Goal: Transaction & Acquisition: Book appointment/travel/reservation

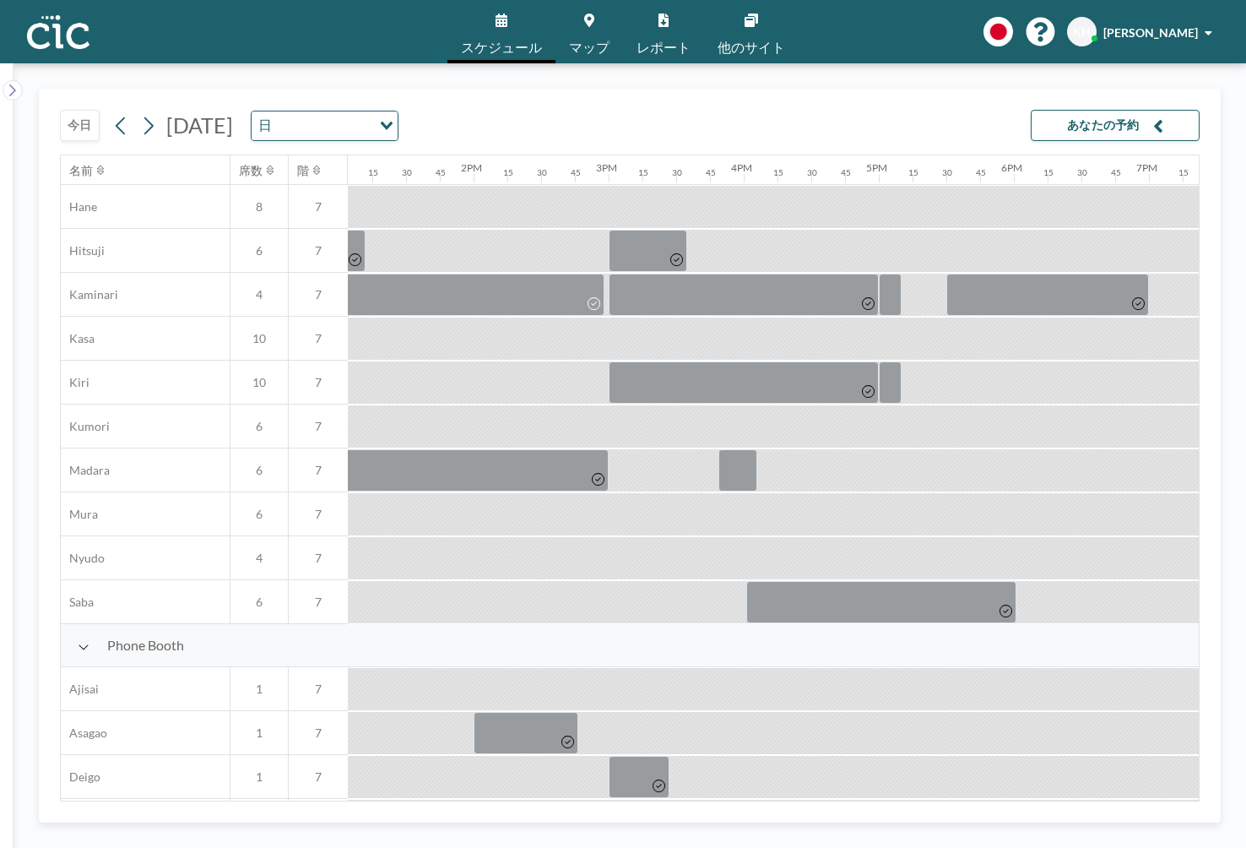
scroll to position [43, 1767]
click at [82, 123] on button "今日" at bounding box center [80, 125] width 40 height 31
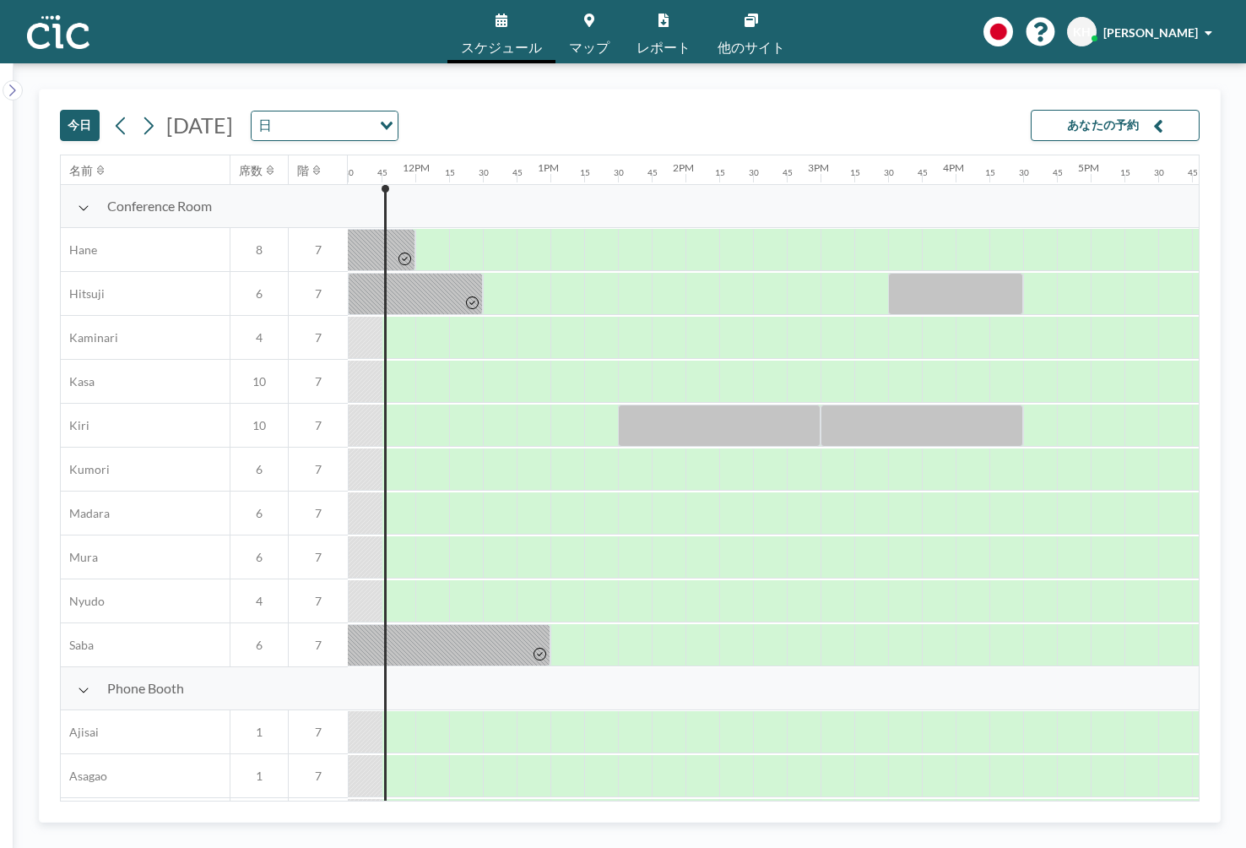
scroll to position [964, 1554]
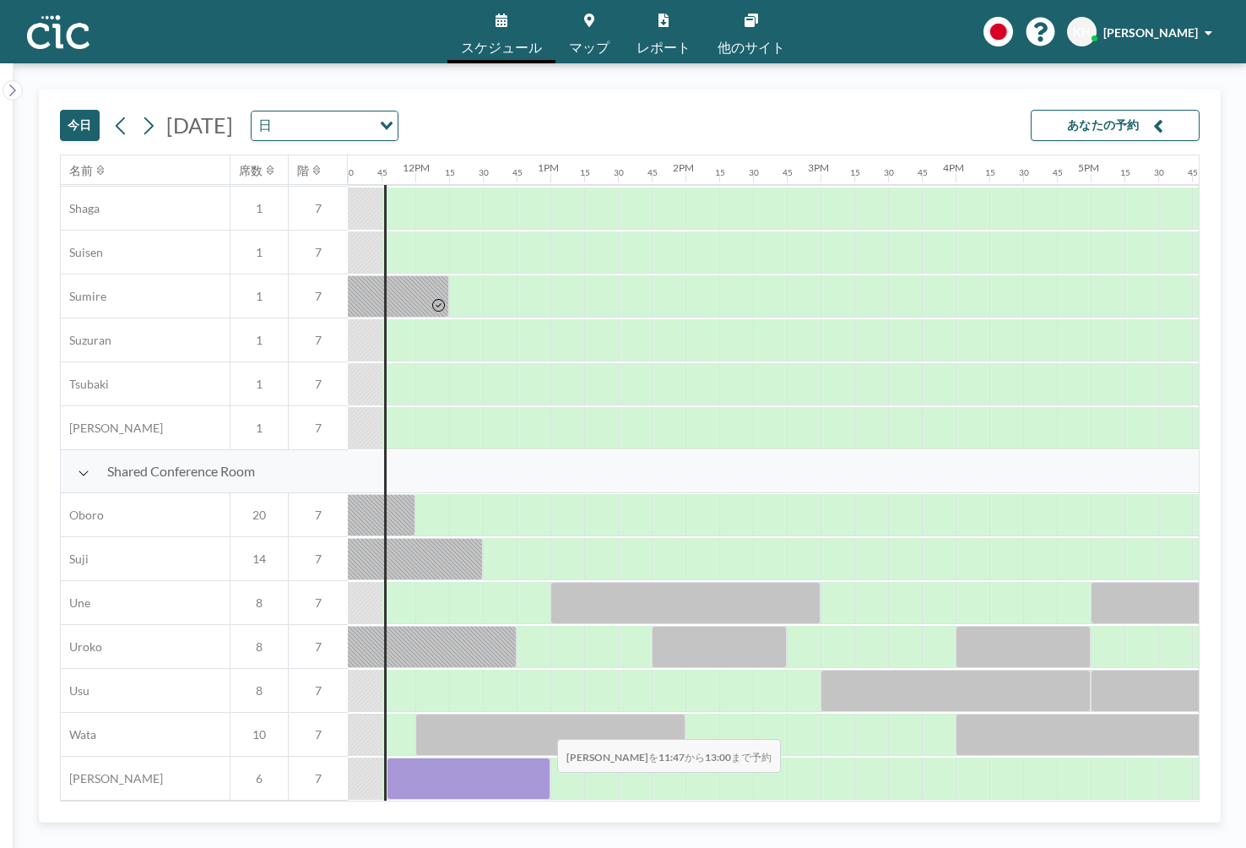
drag, startPoint x: 402, startPoint y: 788, endPoint x: 544, endPoint y: 786, distance: 141.9
click at [544, 786] on div at bounding box center [469, 778] width 164 height 42
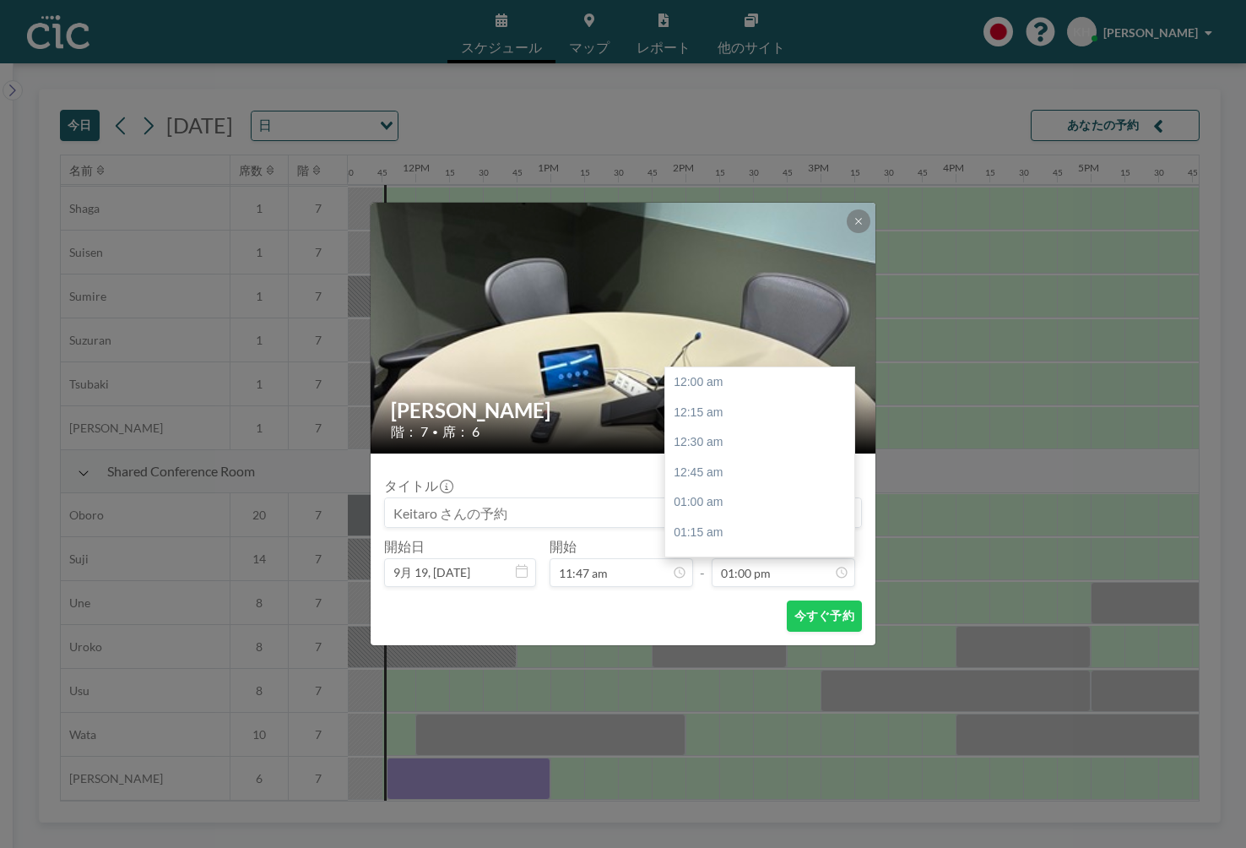
scroll to position [1563, 0]
click at [860, 217] on icon at bounding box center [859, 221] width 10 height 10
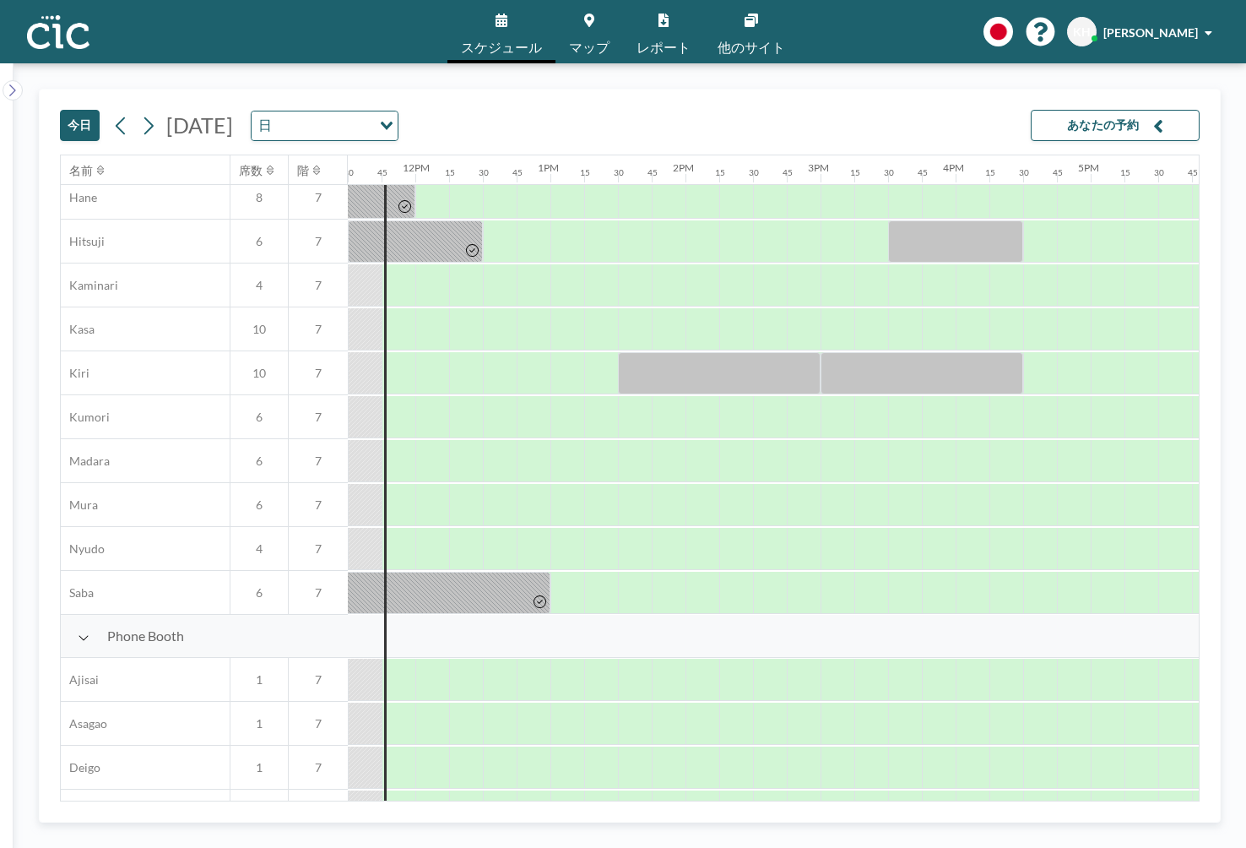
scroll to position [0, 1554]
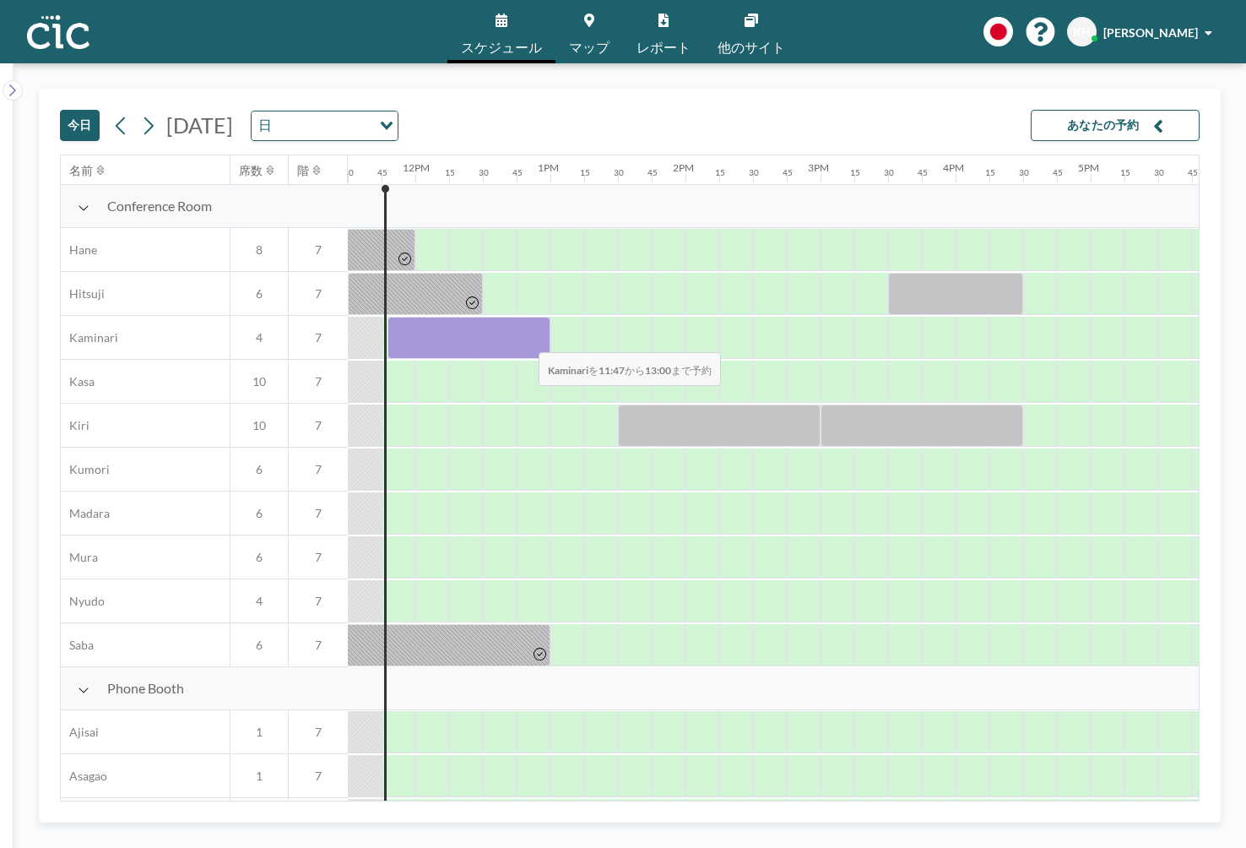
drag, startPoint x: 404, startPoint y: 357, endPoint x: 525, endPoint y: 341, distance: 122.7
click at [525, 341] on div at bounding box center [469, 338] width 163 height 42
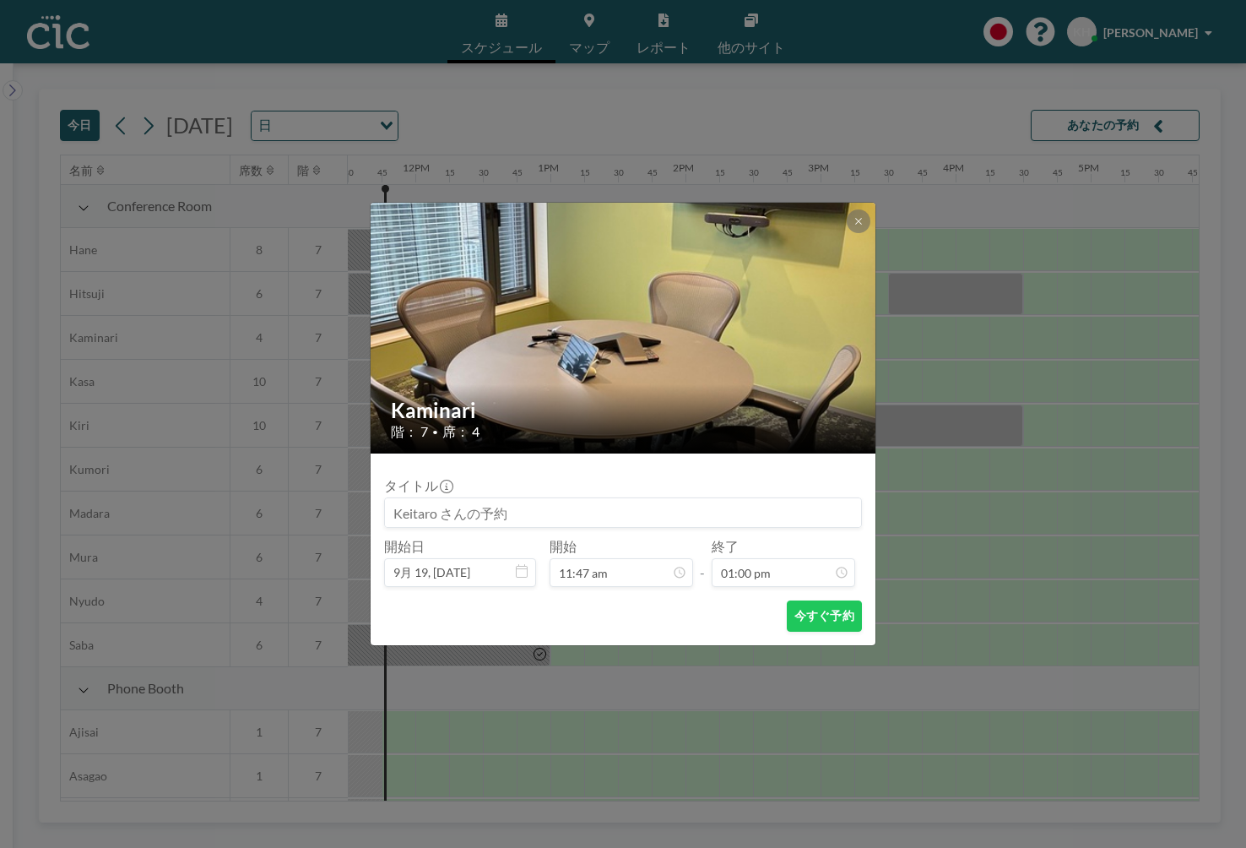
click at [536, 519] on input at bounding box center [623, 512] width 476 height 29
type input "帆に風"
click at [840, 614] on button "今すぐ予約" at bounding box center [824, 615] width 75 height 31
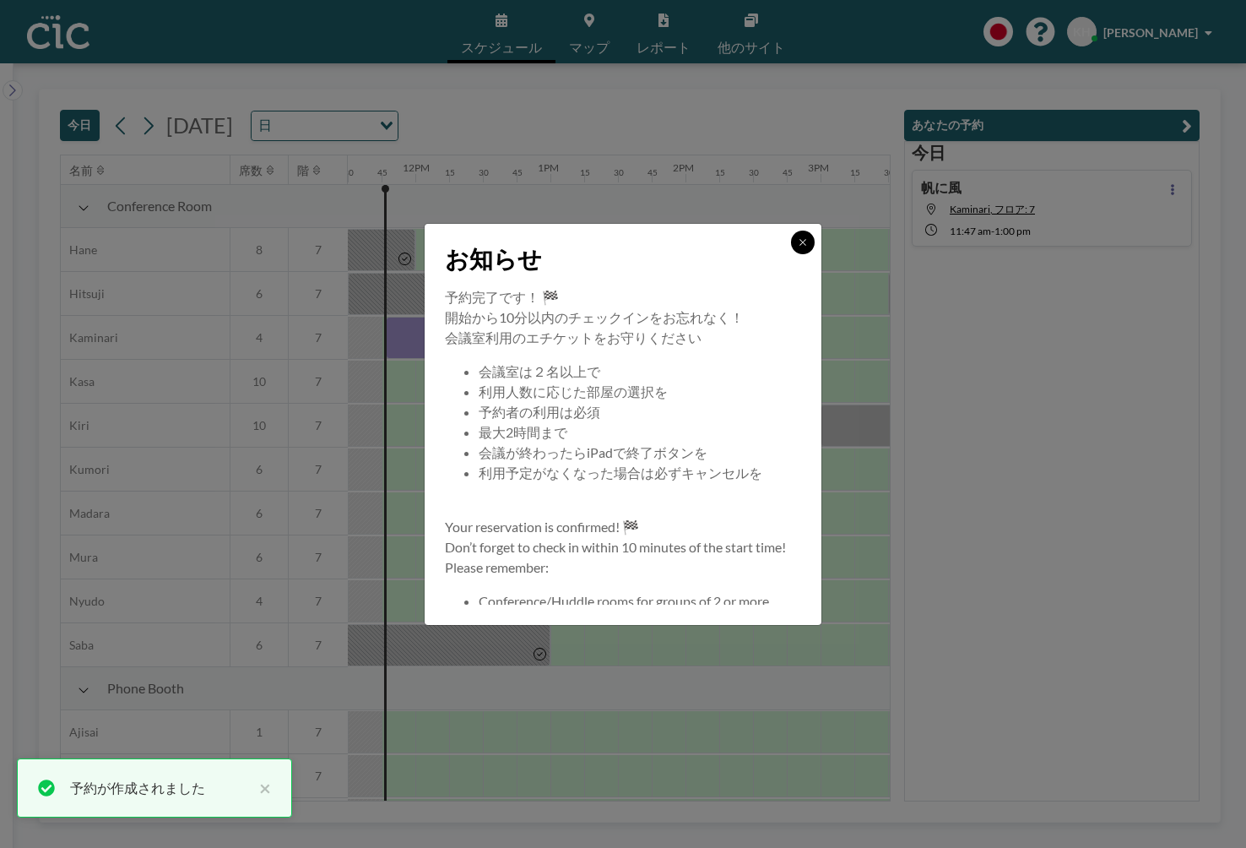
click at [801, 232] on button at bounding box center [803, 243] width 24 height 24
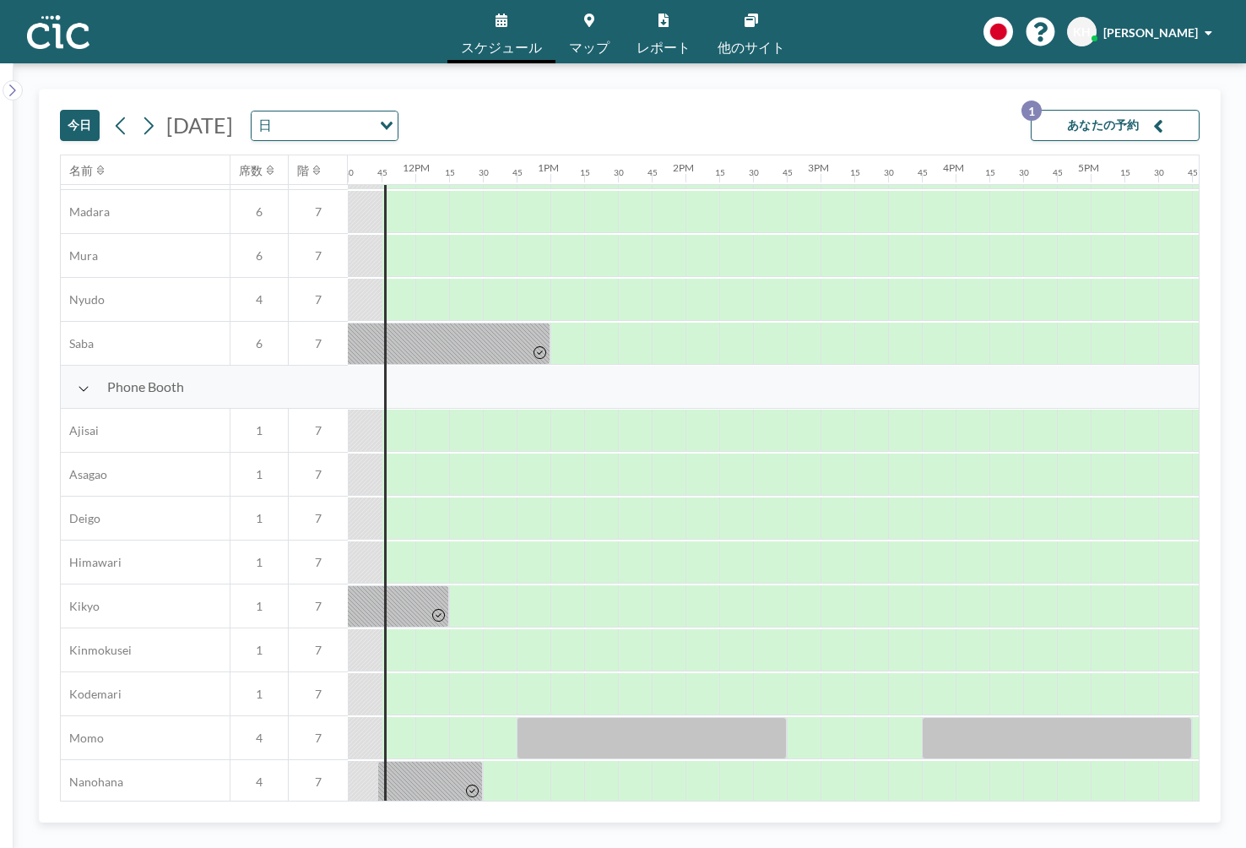
scroll to position [0, 1554]
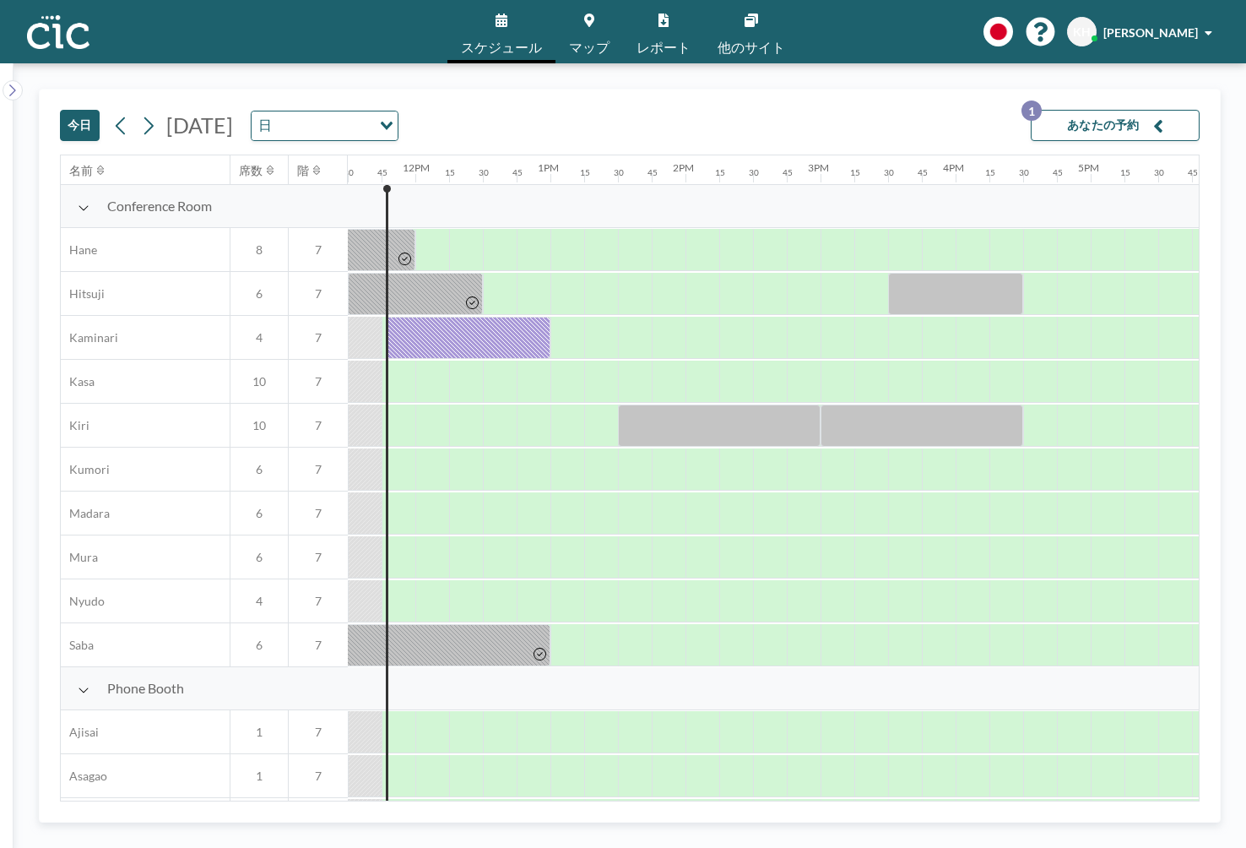
click at [600, 31] on link "マップ" at bounding box center [590, 31] width 68 height 63
click at [589, 41] on span "マップ" at bounding box center [589, 48] width 41 height 14
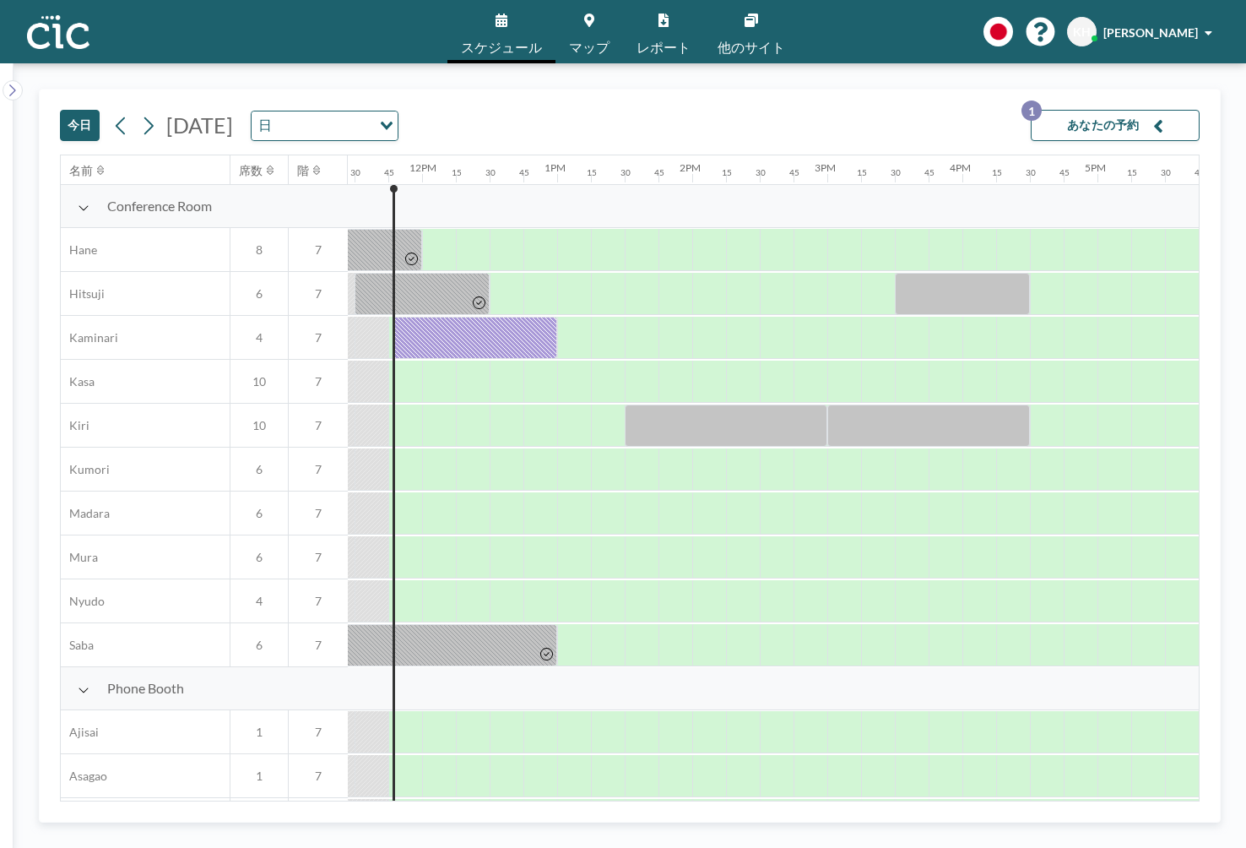
scroll to position [0, 1554]
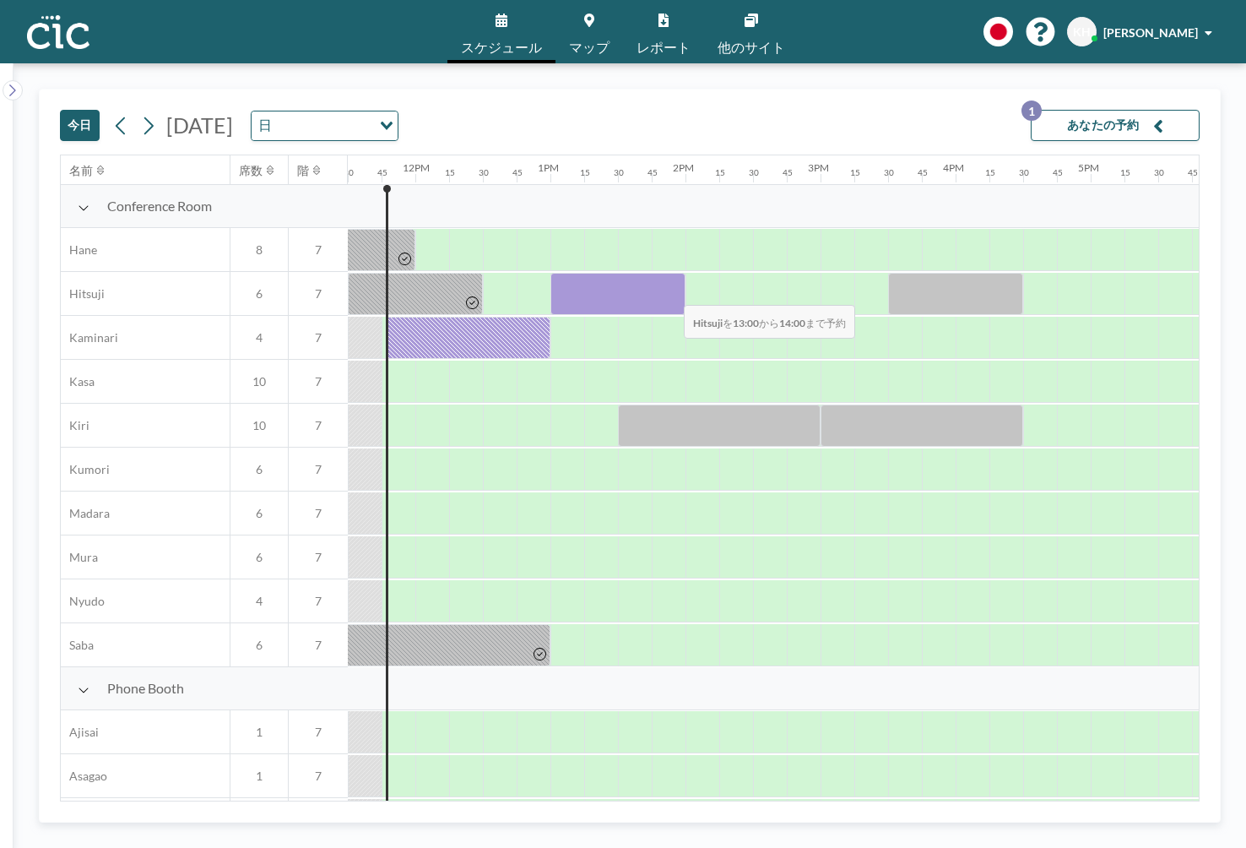
drag, startPoint x: 573, startPoint y: 296, endPoint x: 670, endPoint y: 292, distance: 98.0
click at [670, 292] on div at bounding box center [618, 294] width 135 height 42
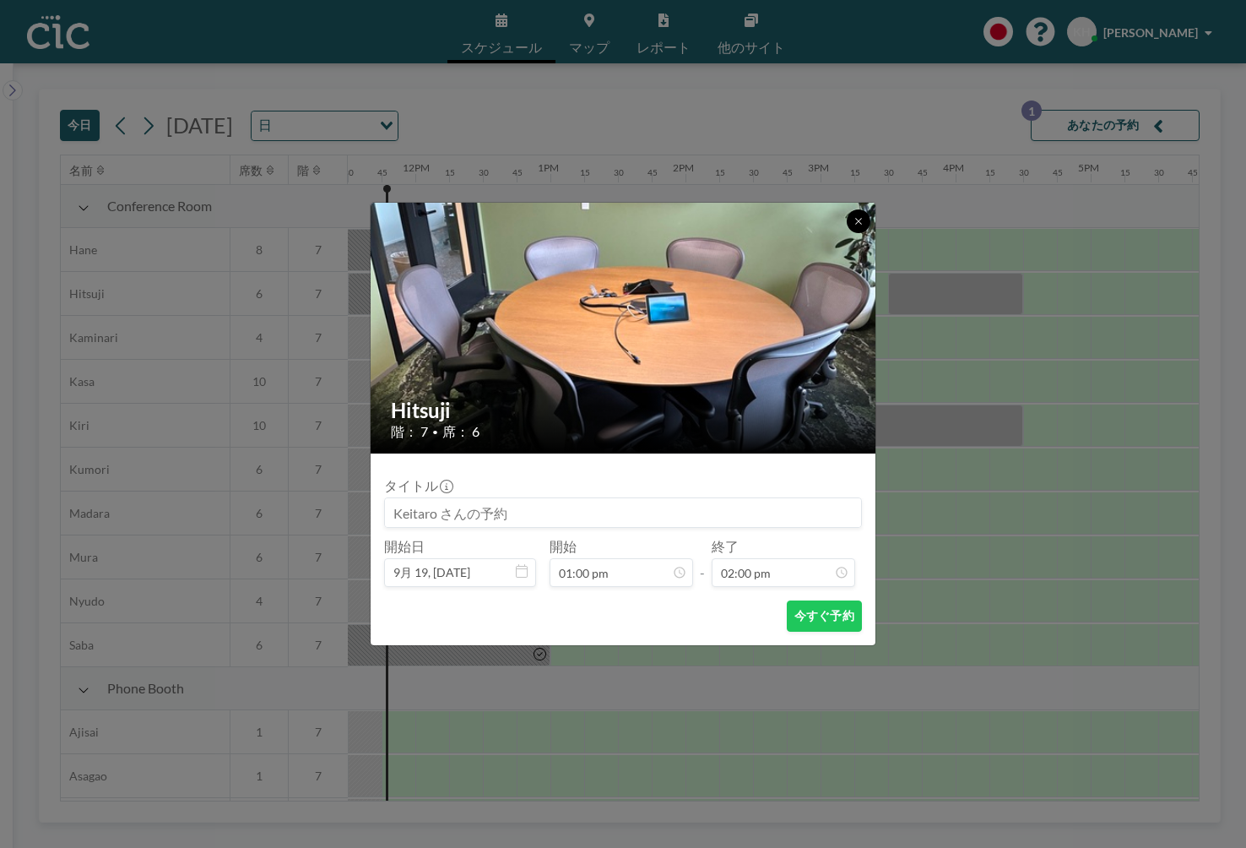
click at [855, 218] on icon at bounding box center [858, 221] width 6 height 6
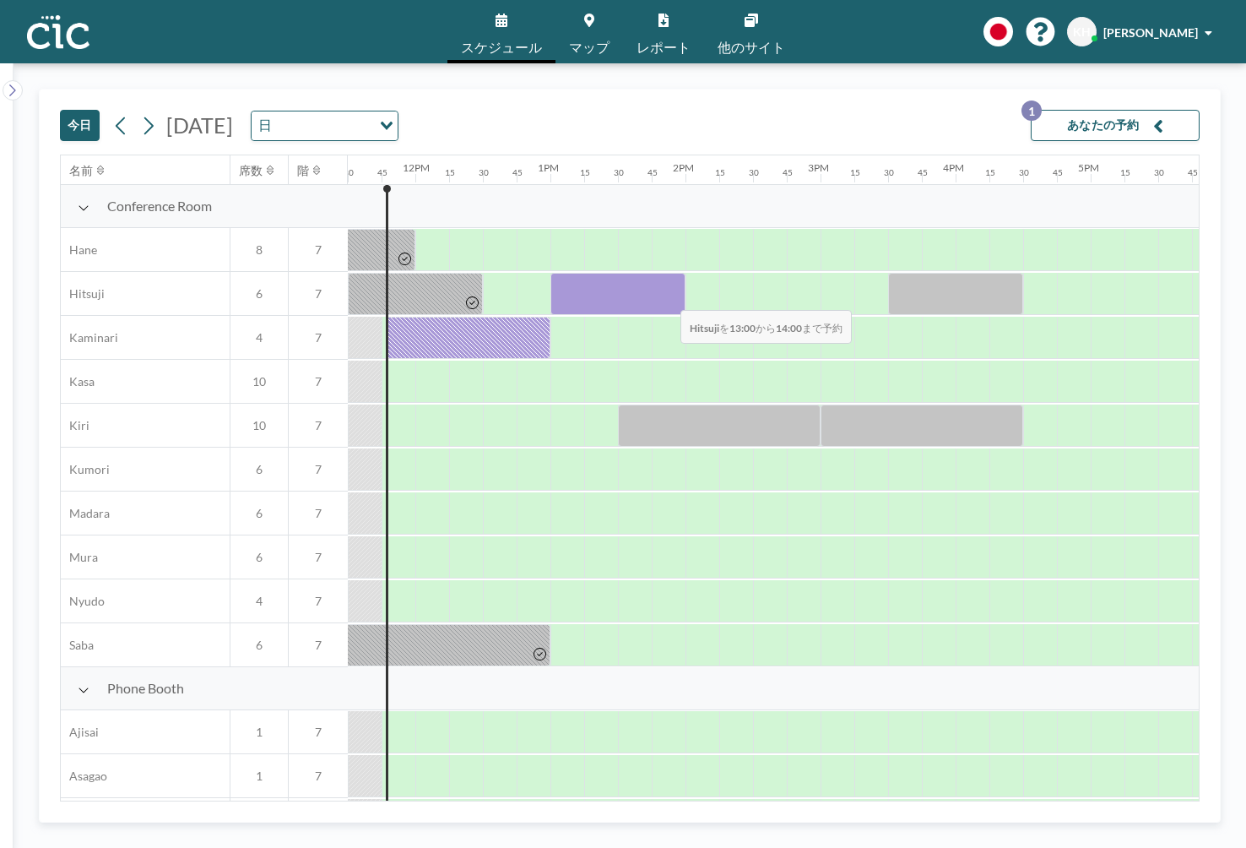
drag, startPoint x: 565, startPoint y: 296, endPoint x: 668, endPoint y: 299, distance: 103.1
click at [668, 299] on div at bounding box center [618, 294] width 135 height 42
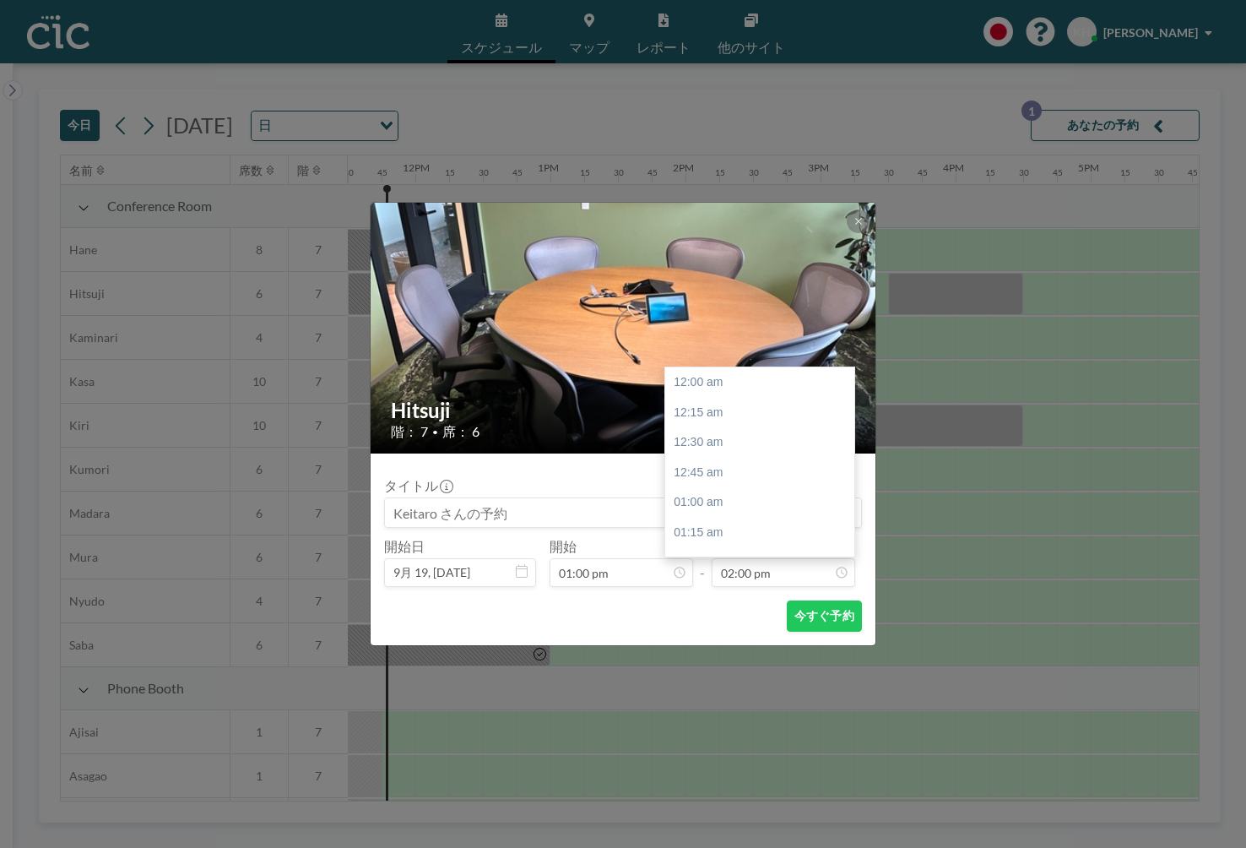
scroll to position [1683, 0]
click at [643, 511] on input at bounding box center [623, 512] width 476 height 29
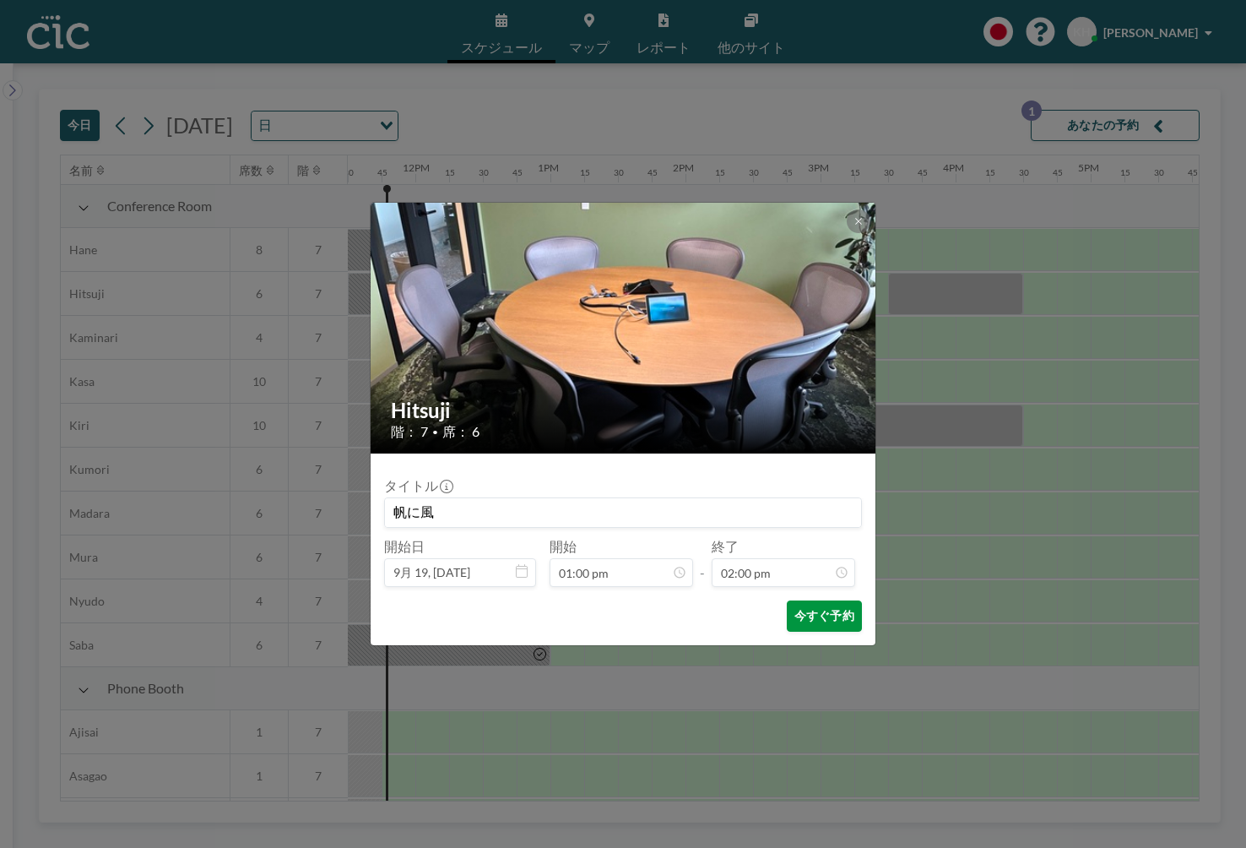
type input "帆に風"
click at [832, 622] on button "今すぐ予約" at bounding box center [824, 615] width 75 height 31
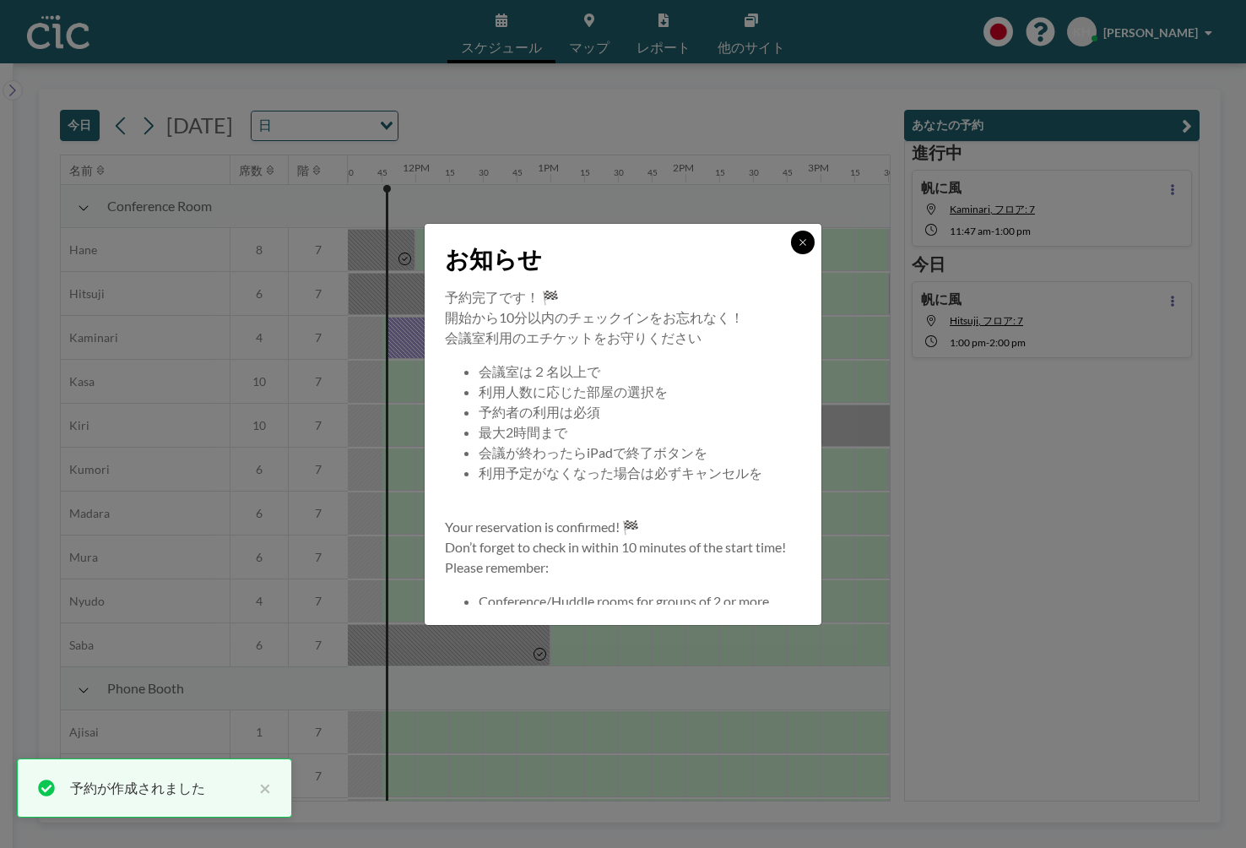
click at [804, 241] on icon at bounding box center [803, 242] width 10 height 10
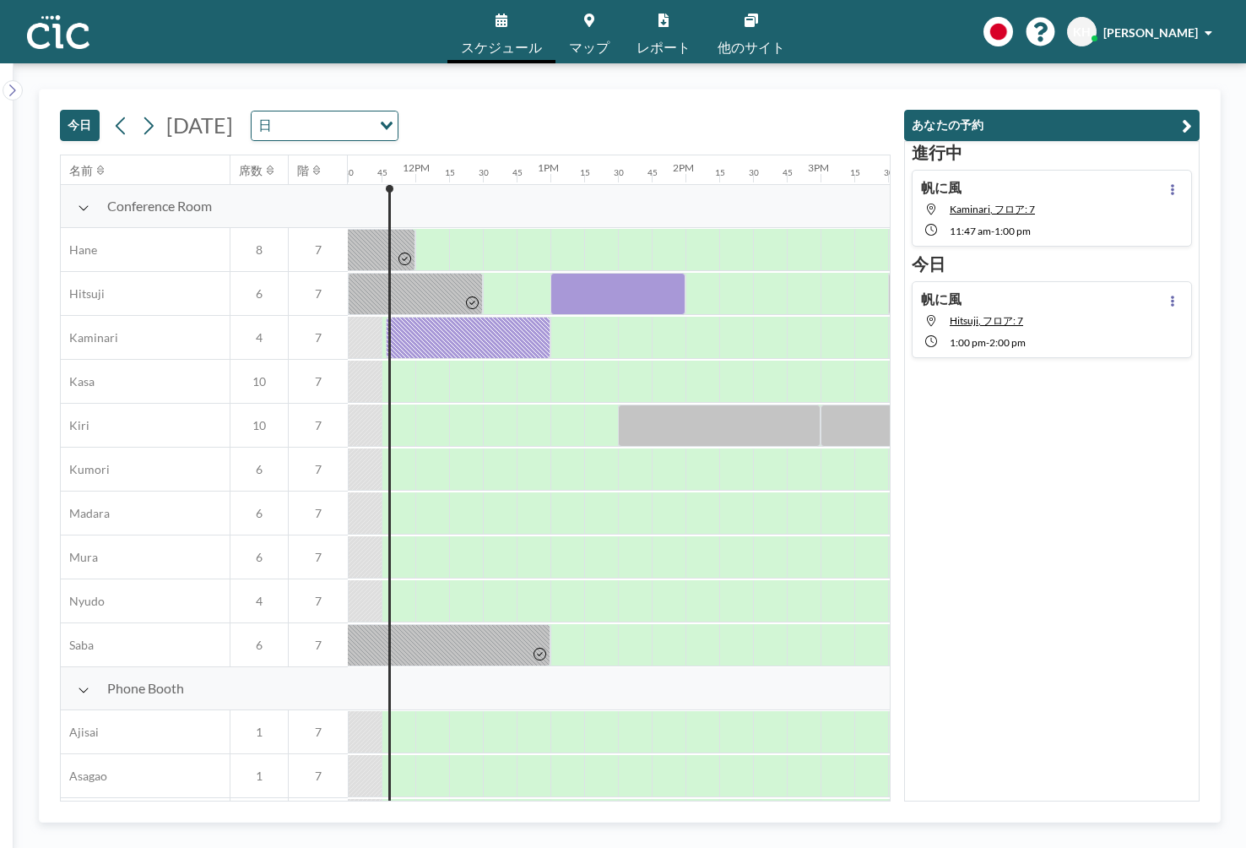
click at [1173, 81] on div "今日 2025年9月19日金曜日 日 Loading... 名前 席数 階 12AM 15 30 45 1AM 15 30 45 2AM 15 30 45 3…" at bounding box center [630, 455] width 1233 height 784
click at [1186, 133] on icon "button" at bounding box center [1187, 126] width 10 height 20
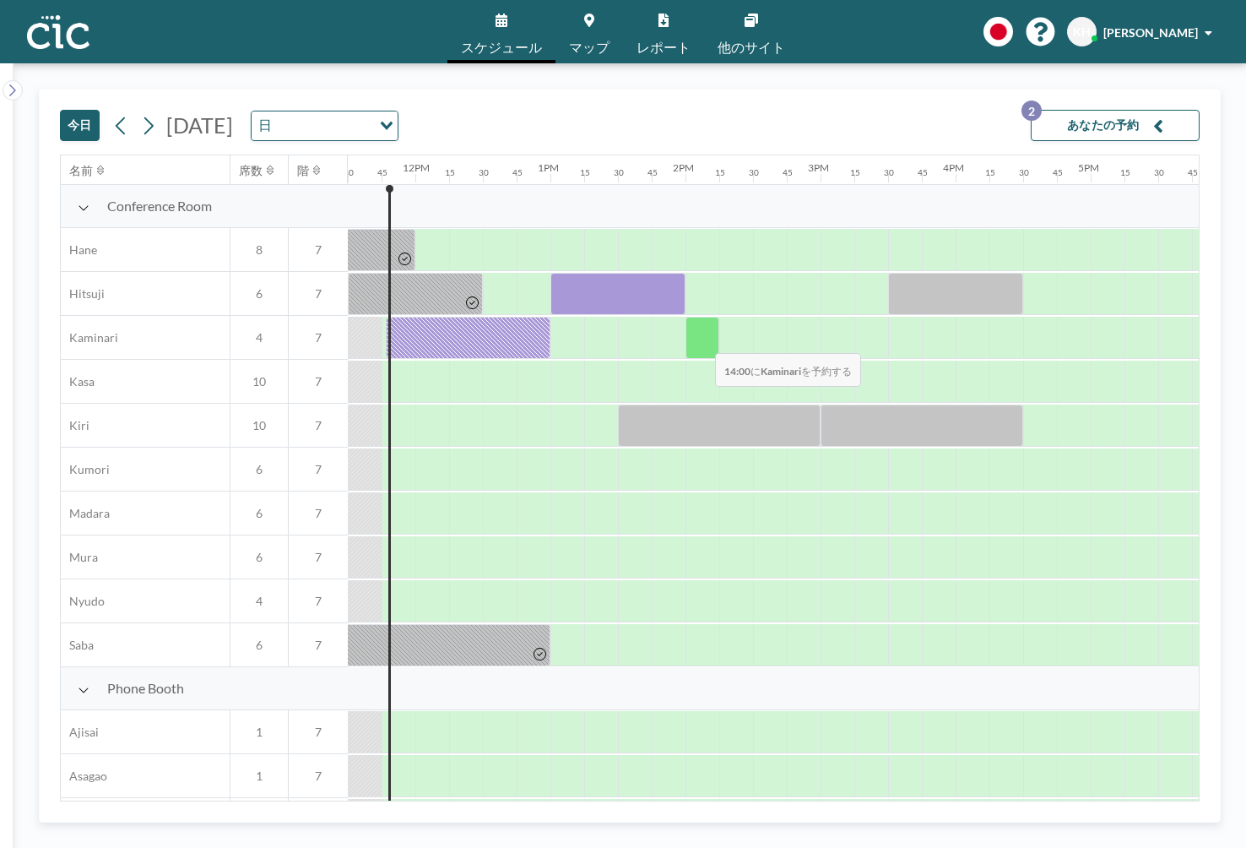
click at [702, 342] on div at bounding box center [703, 338] width 34 height 42
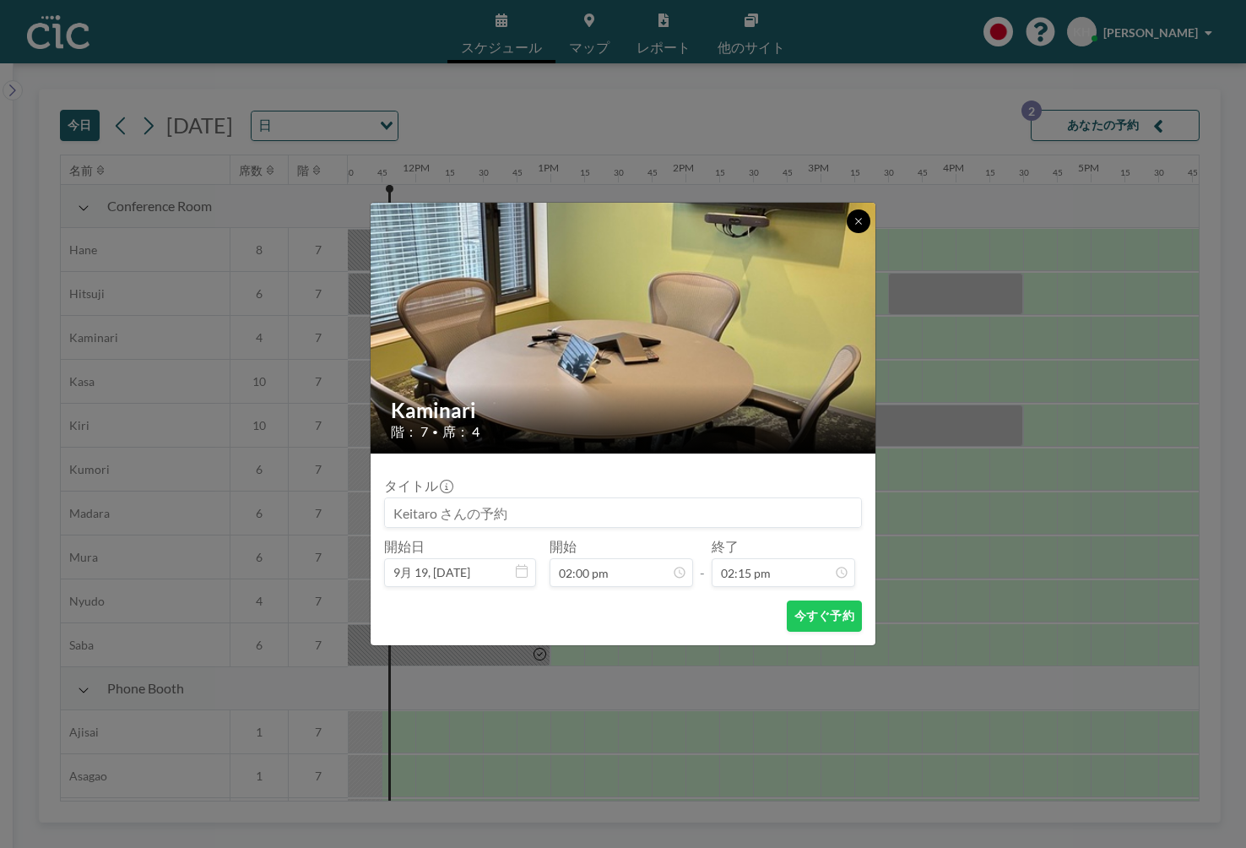
click at [860, 210] on button at bounding box center [859, 221] width 24 height 24
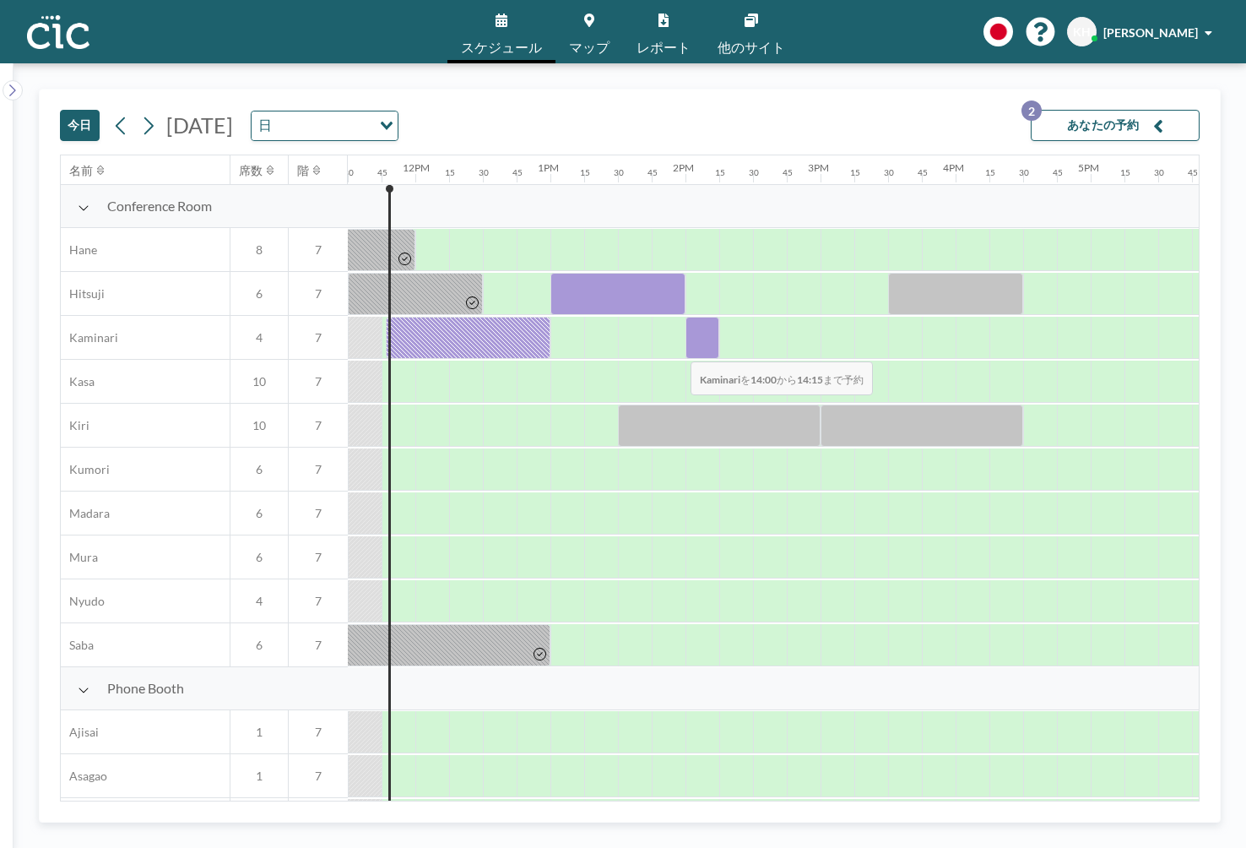
drag, startPoint x: 700, startPoint y: 337, endPoint x: 677, endPoint y: 350, distance: 26.5
click at [677, 350] on div at bounding box center [415, 338] width 3243 height 44
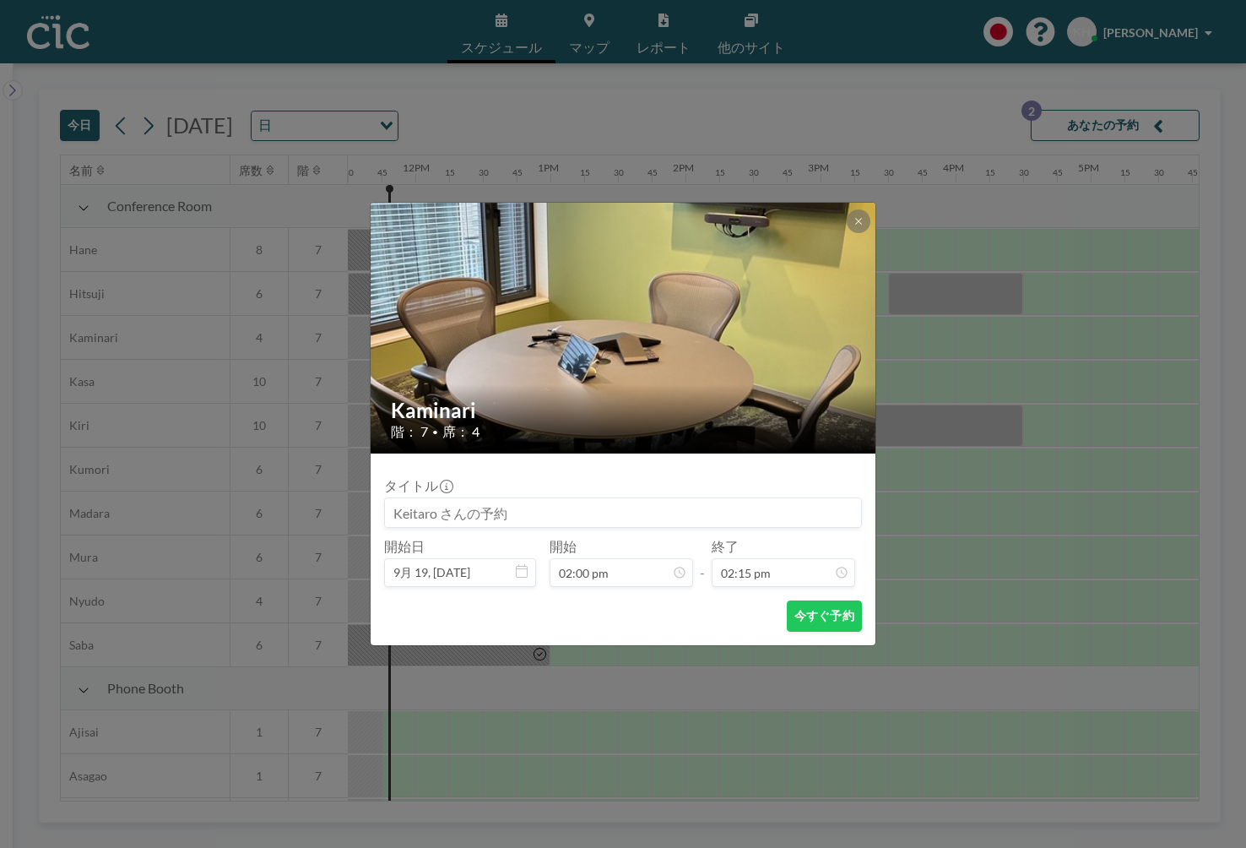
click at [1000, 460] on div "Kaminari 階： 7 • 席： 4 タイトル 開始日 9月 19, 2025 開始 02:00 pm - 終了 02:15 pm 今すぐ予約" at bounding box center [623, 424] width 1246 height 848
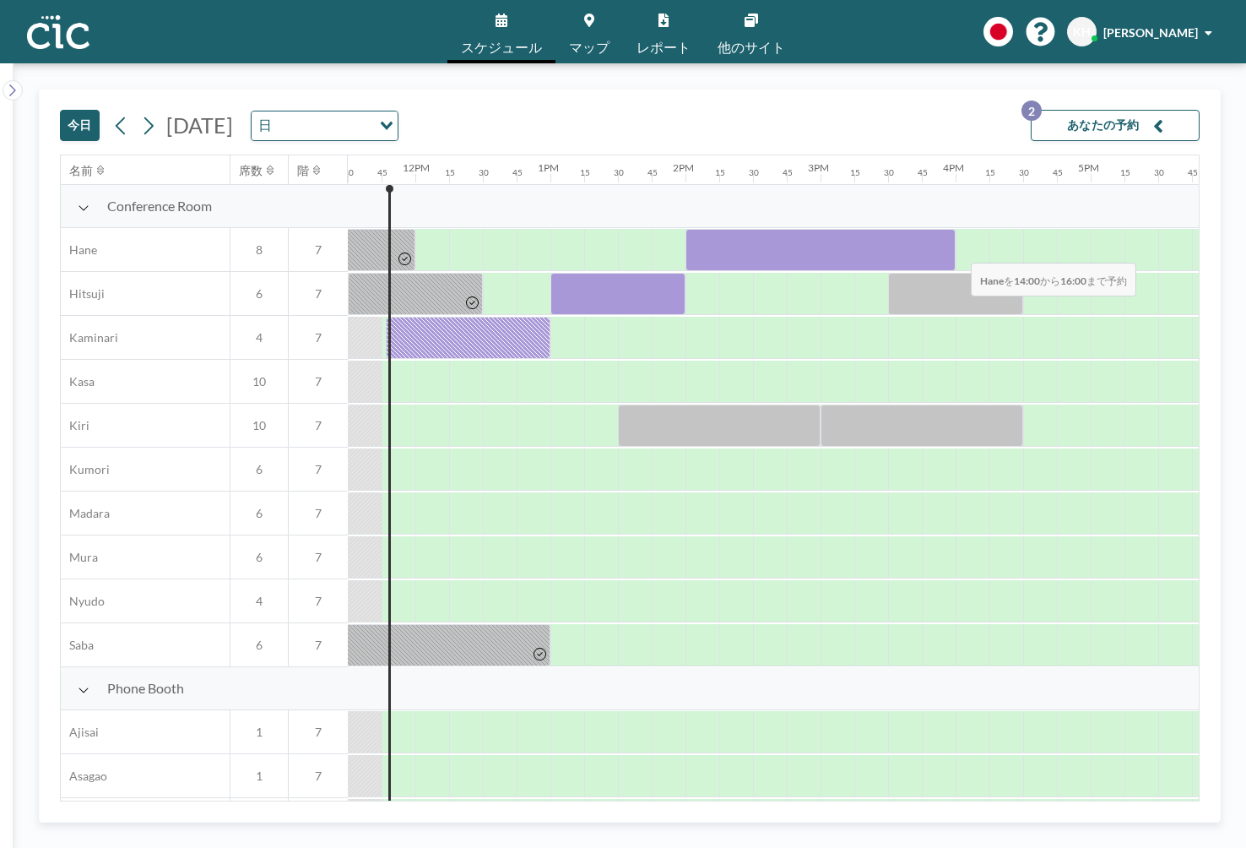
drag, startPoint x: 704, startPoint y: 251, endPoint x: 958, endPoint y: 252, distance: 253.3
click at [958, 252] on div at bounding box center [415, 250] width 3243 height 44
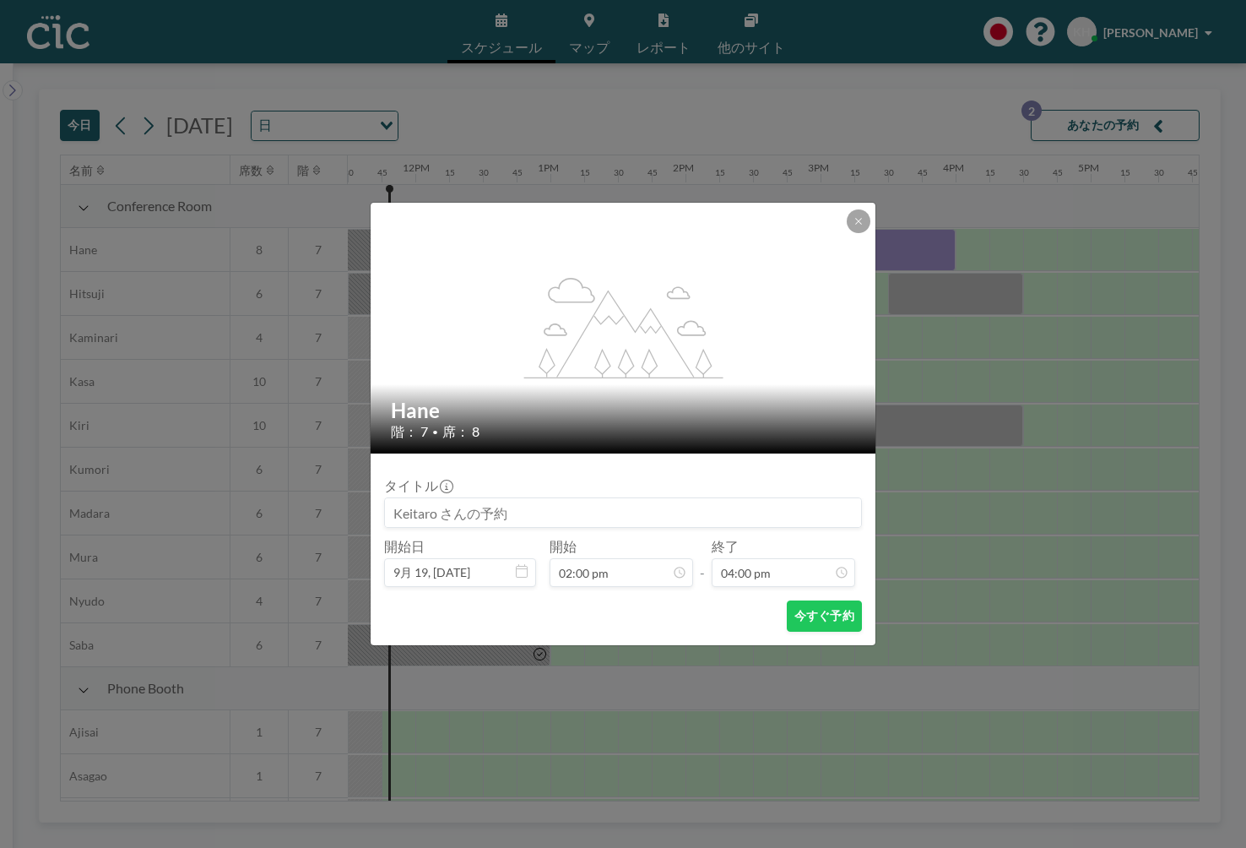
scroll to position [241, 0]
click at [648, 516] on input at bounding box center [623, 512] width 476 height 29
type input "帆に風"
click at [822, 621] on button "今すぐ予約" at bounding box center [824, 615] width 75 height 31
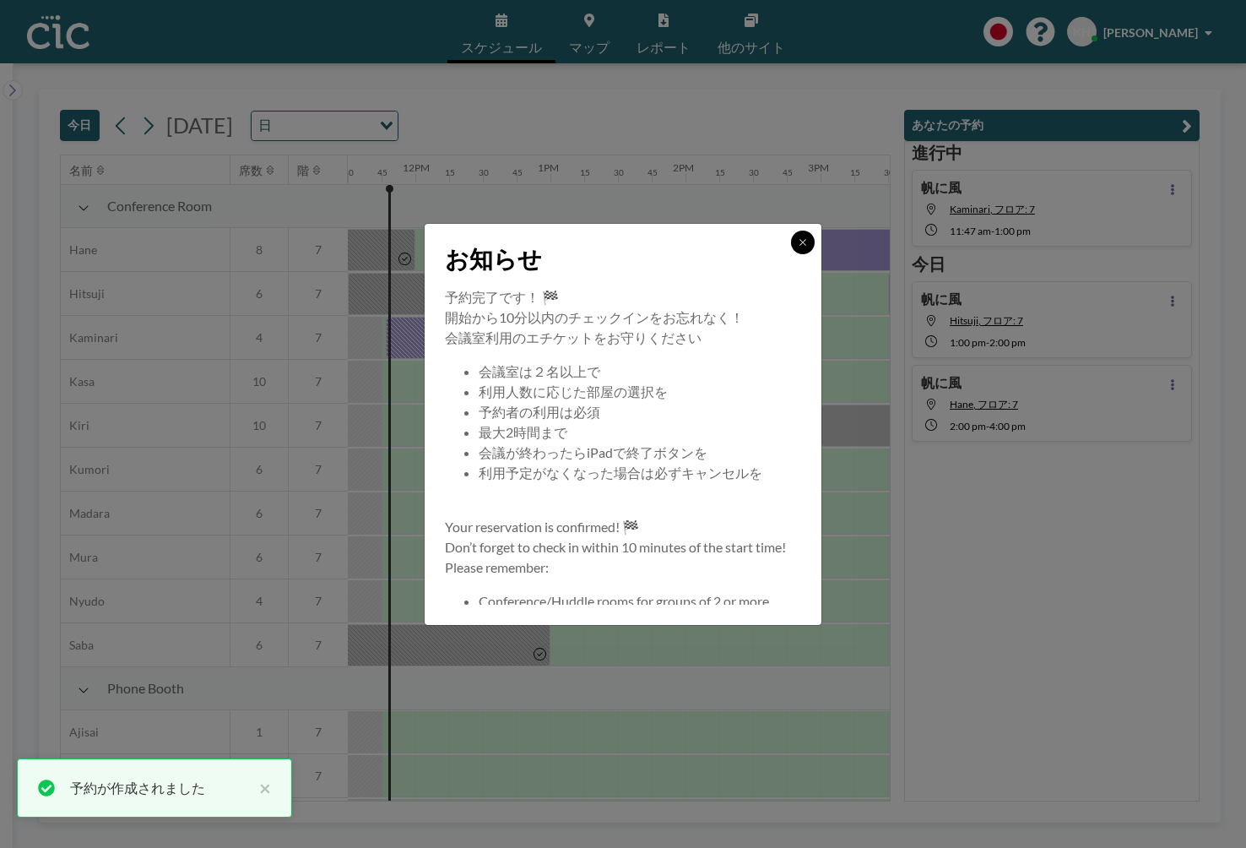
click at [806, 241] on icon at bounding box center [803, 242] width 10 height 10
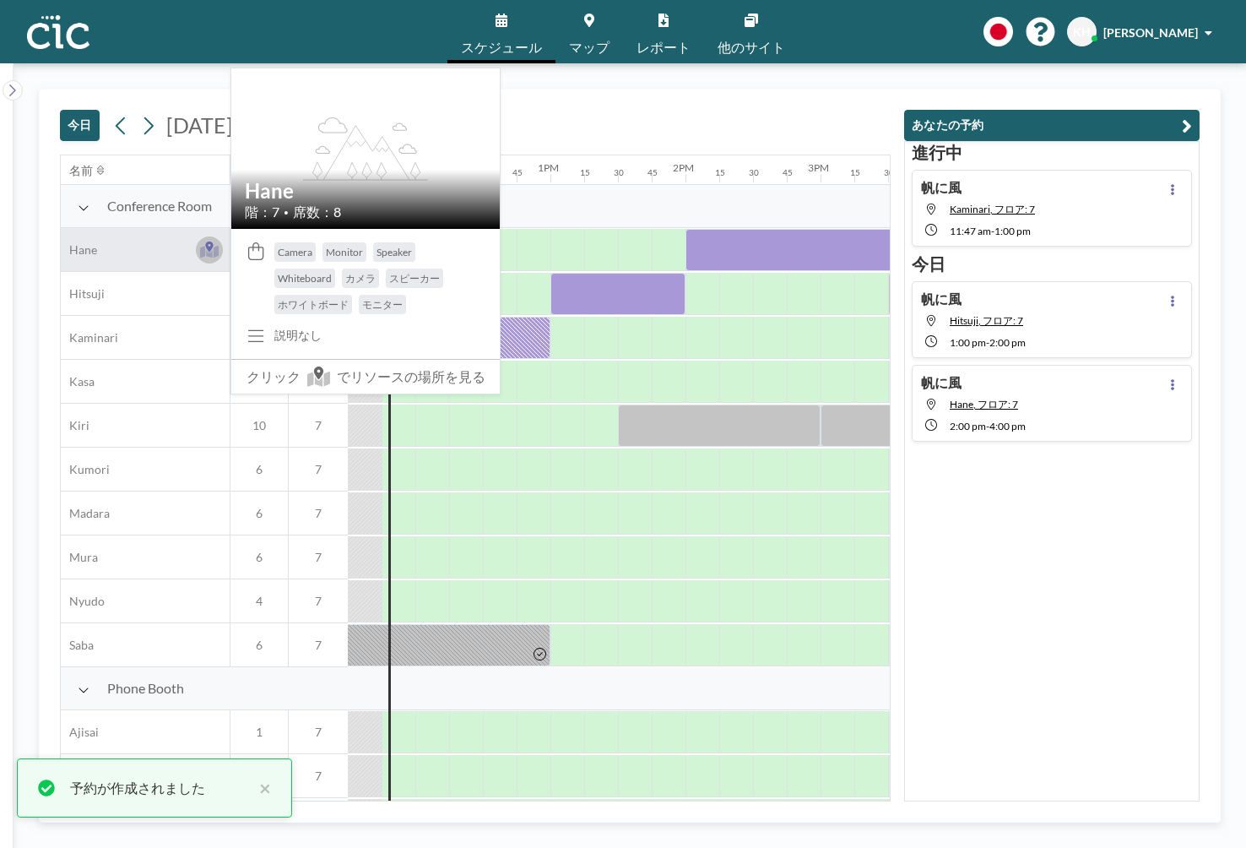
click at [209, 238] on button at bounding box center [209, 249] width 27 height 27
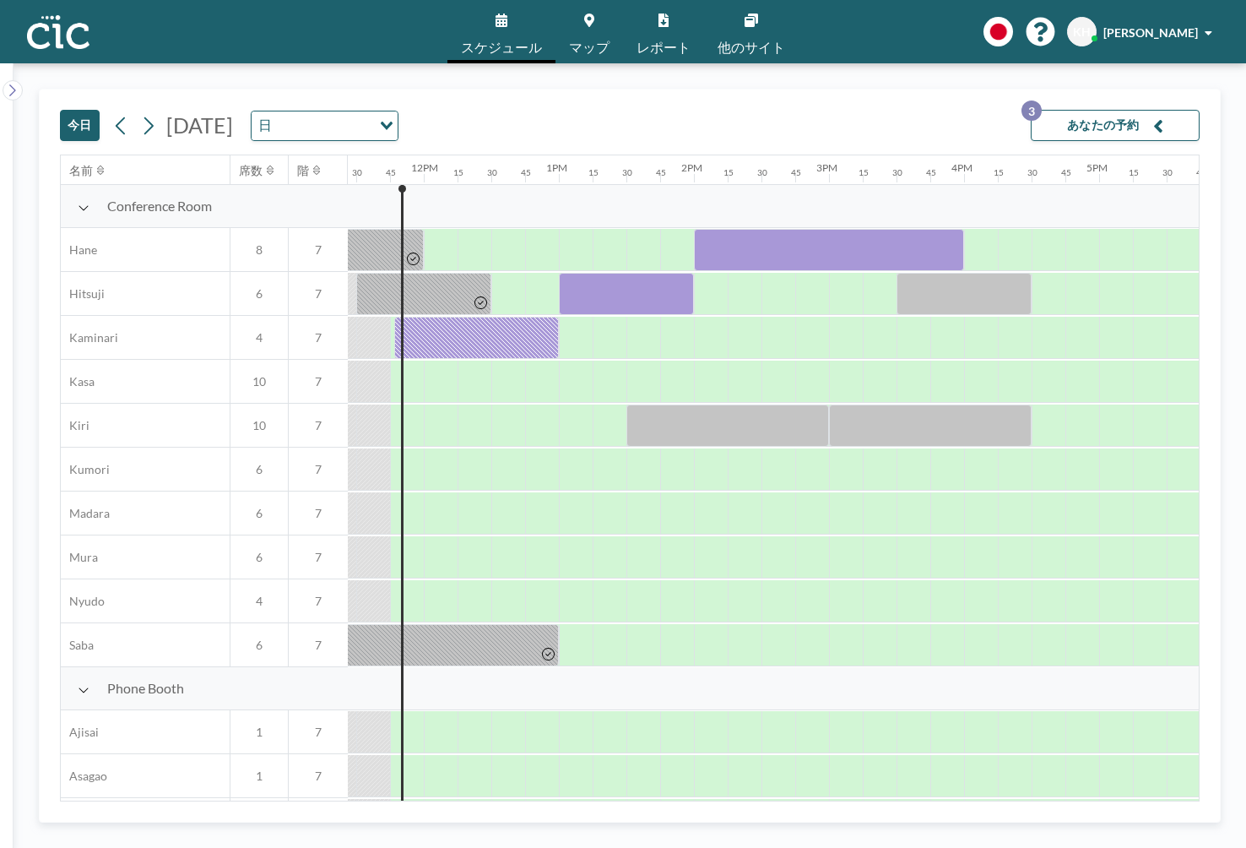
scroll to position [0, 1554]
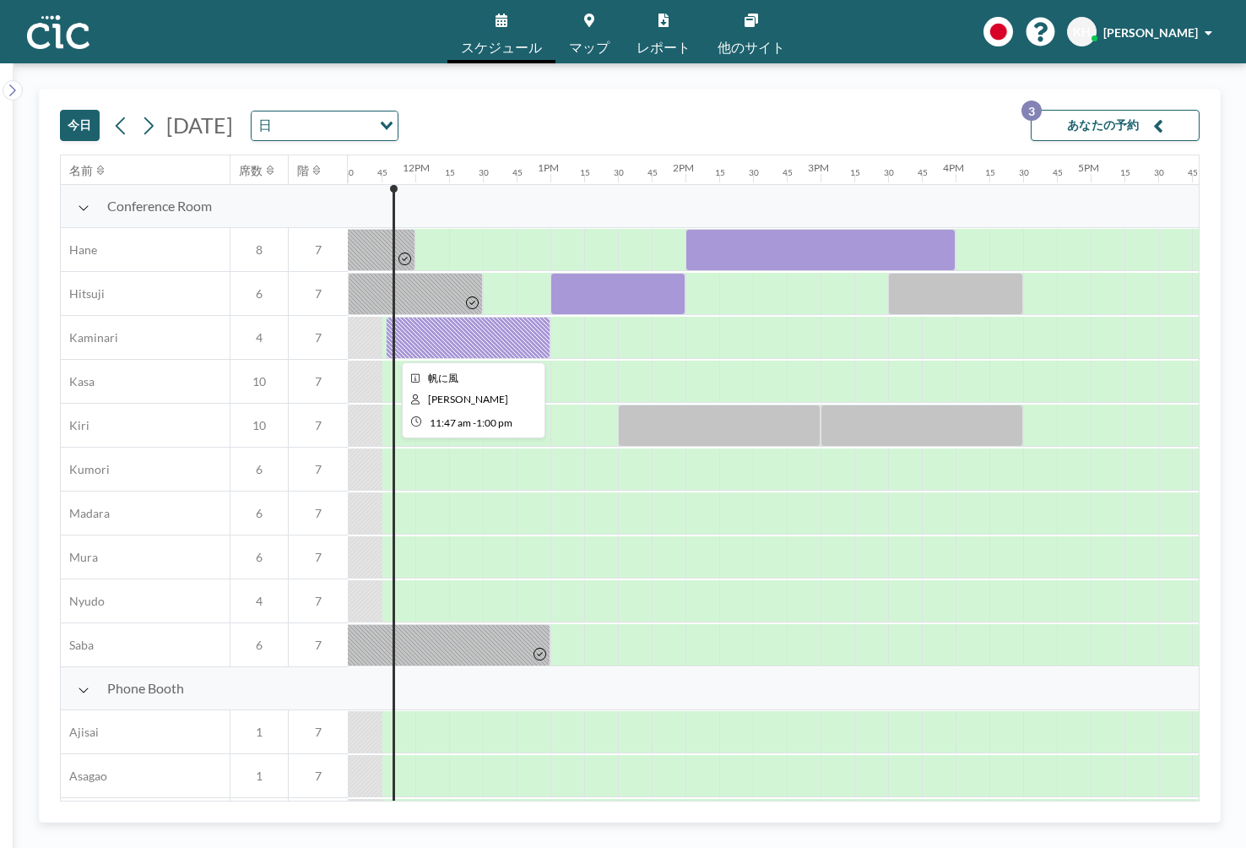
click at [463, 333] on div at bounding box center [468, 338] width 165 height 42
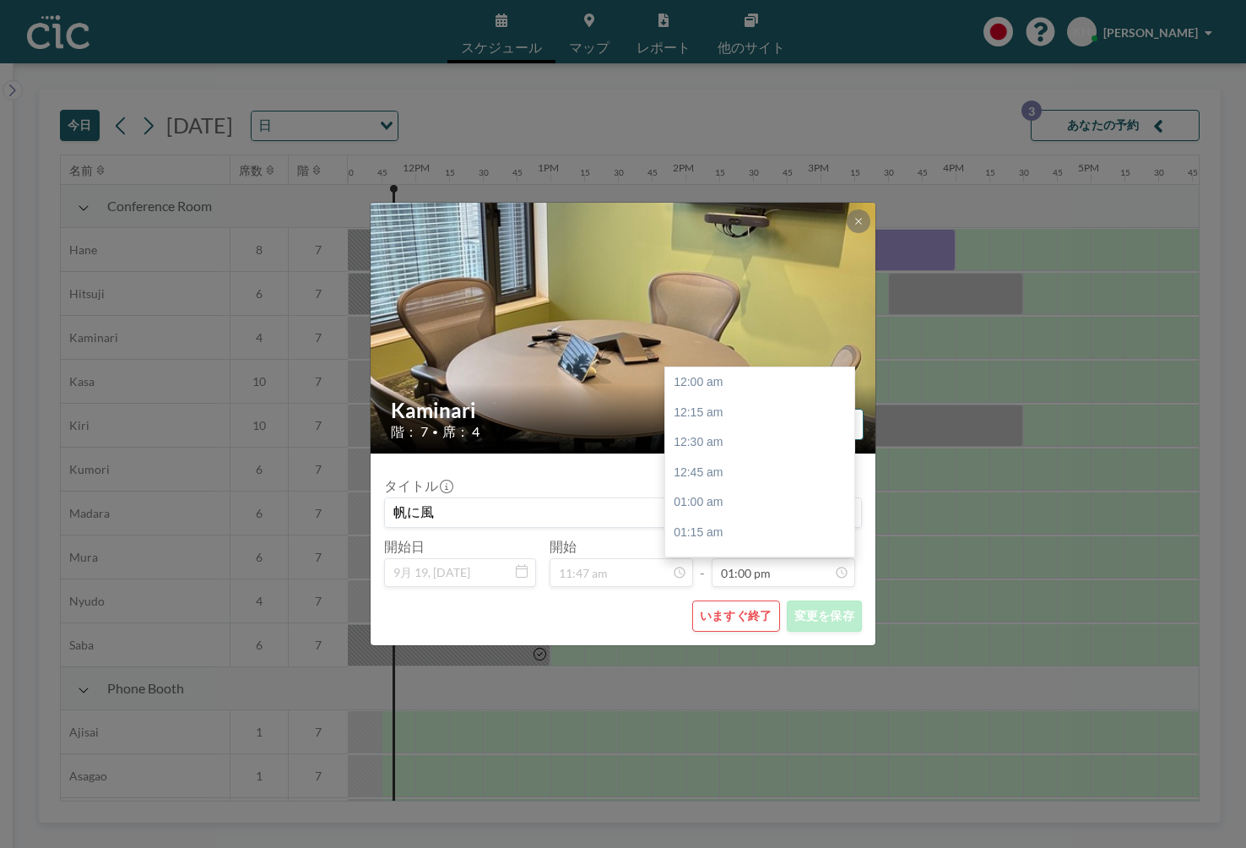
scroll to position [1563, 0]
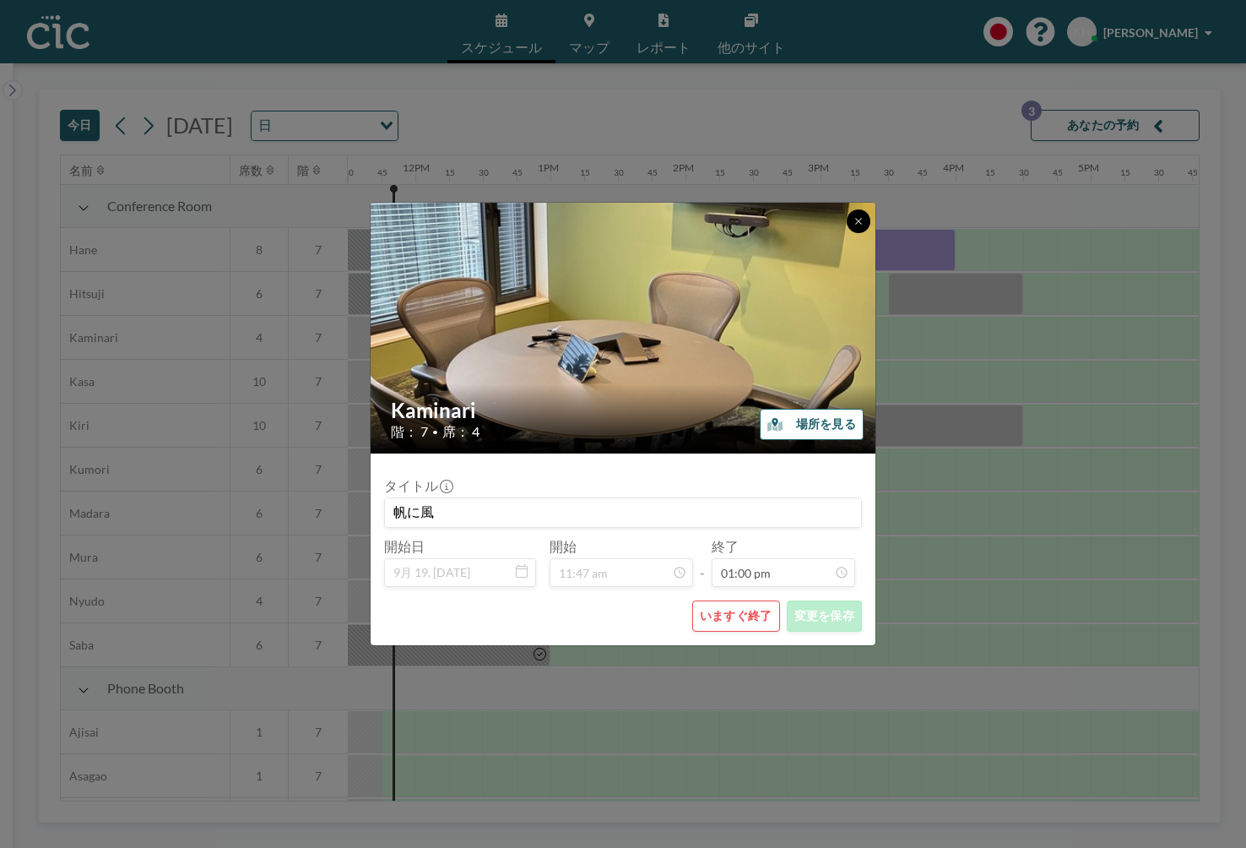
click at [859, 218] on icon at bounding box center [859, 221] width 10 height 10
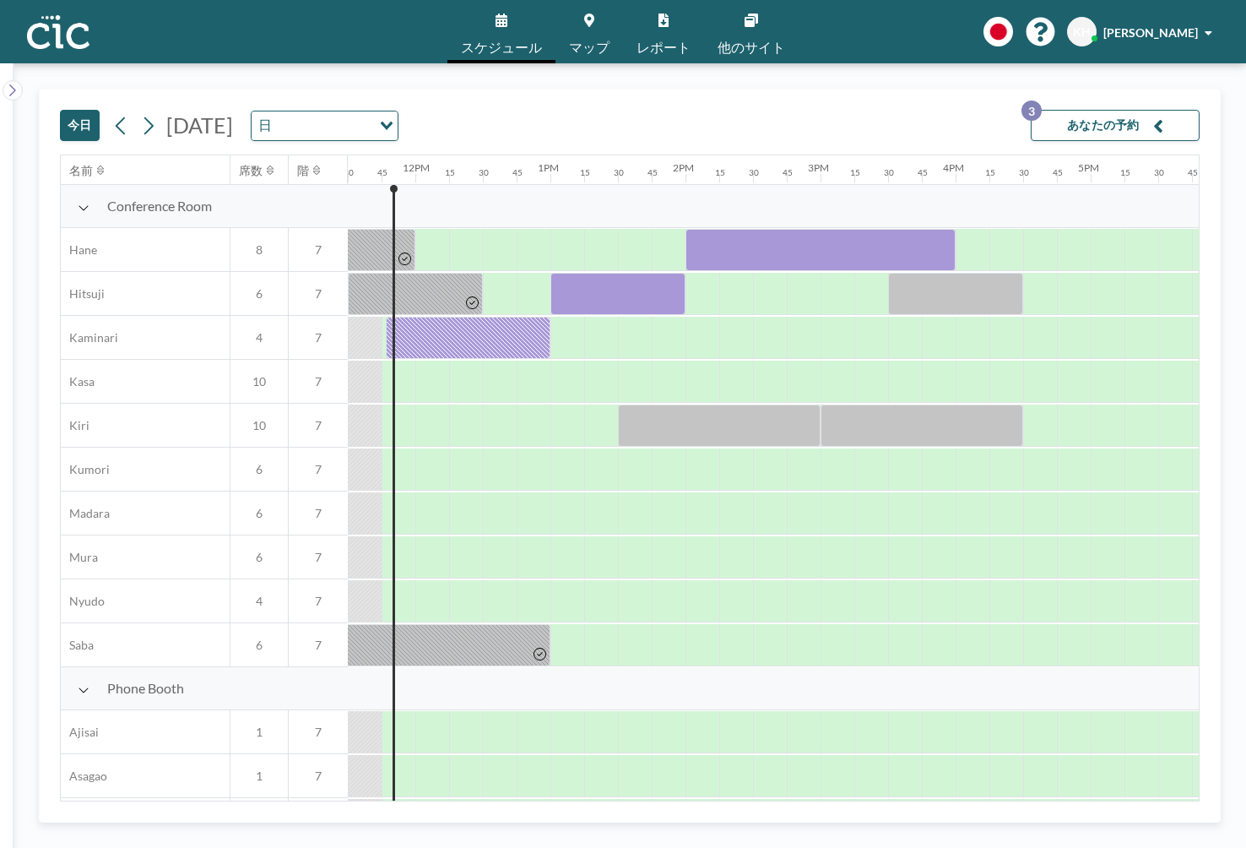
click at [1105, 115] on button "あなたの予約 3" at bounding box center [1115, 125] width 169 height 31
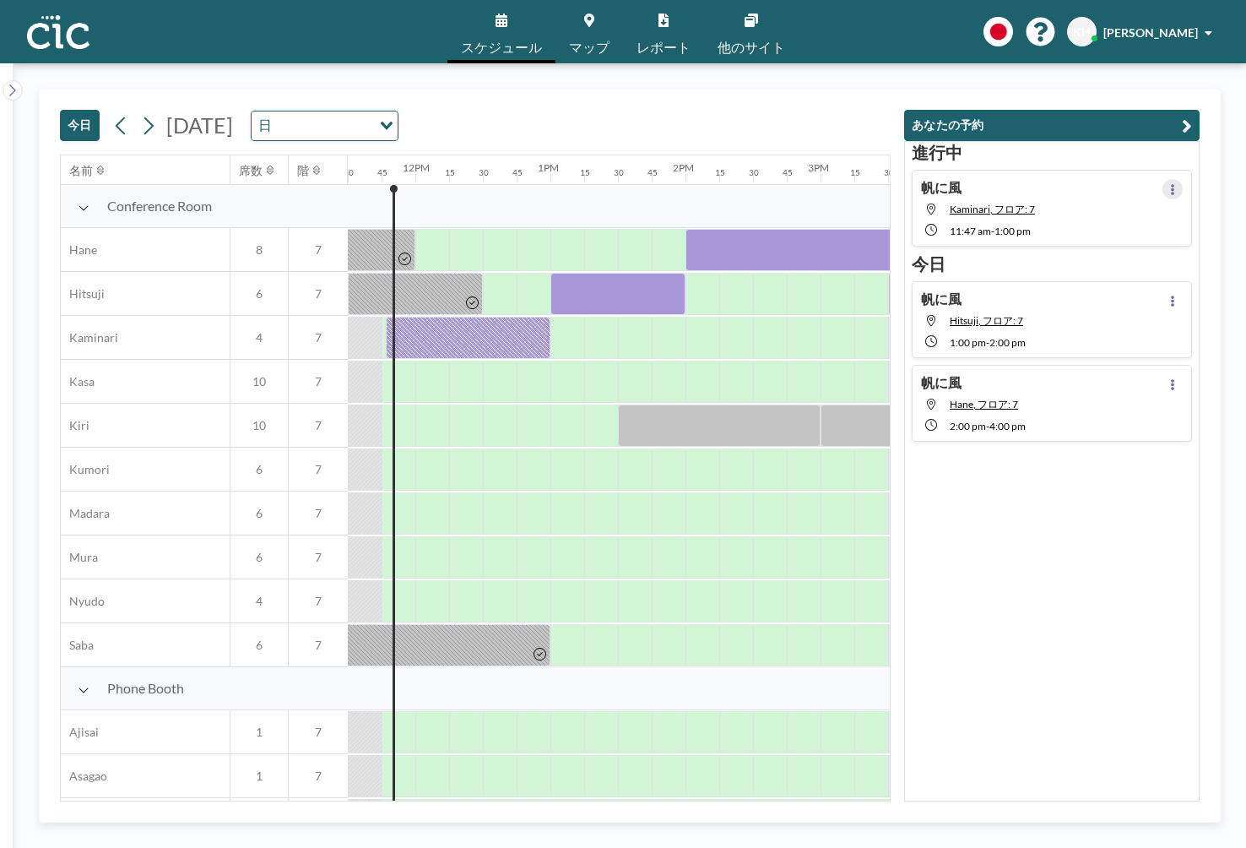
click at [1165, 193] on button at bounding box center [1173, 189] width 20 height 20
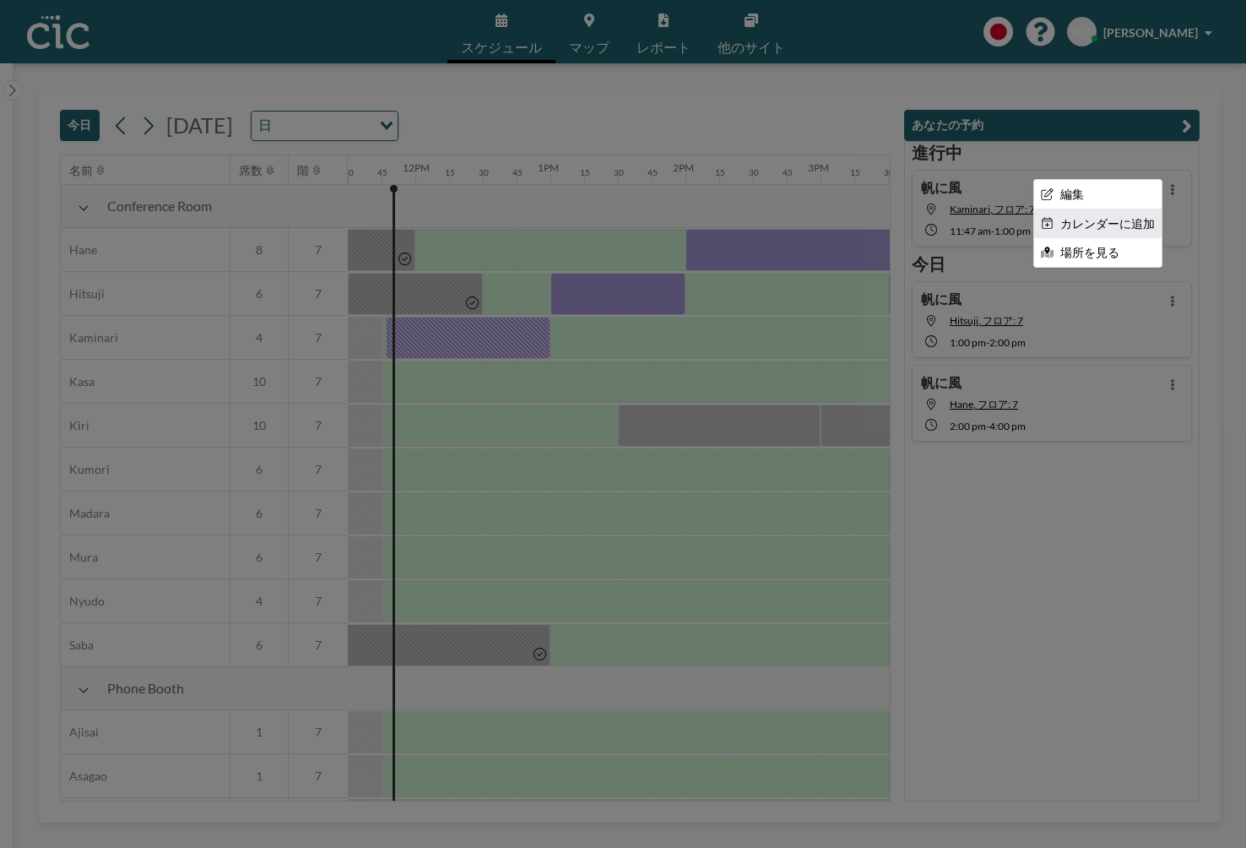
click at [1127, 222] on li "カレンダーに追加" at bounding box center [1098, 223] width 128 height 29
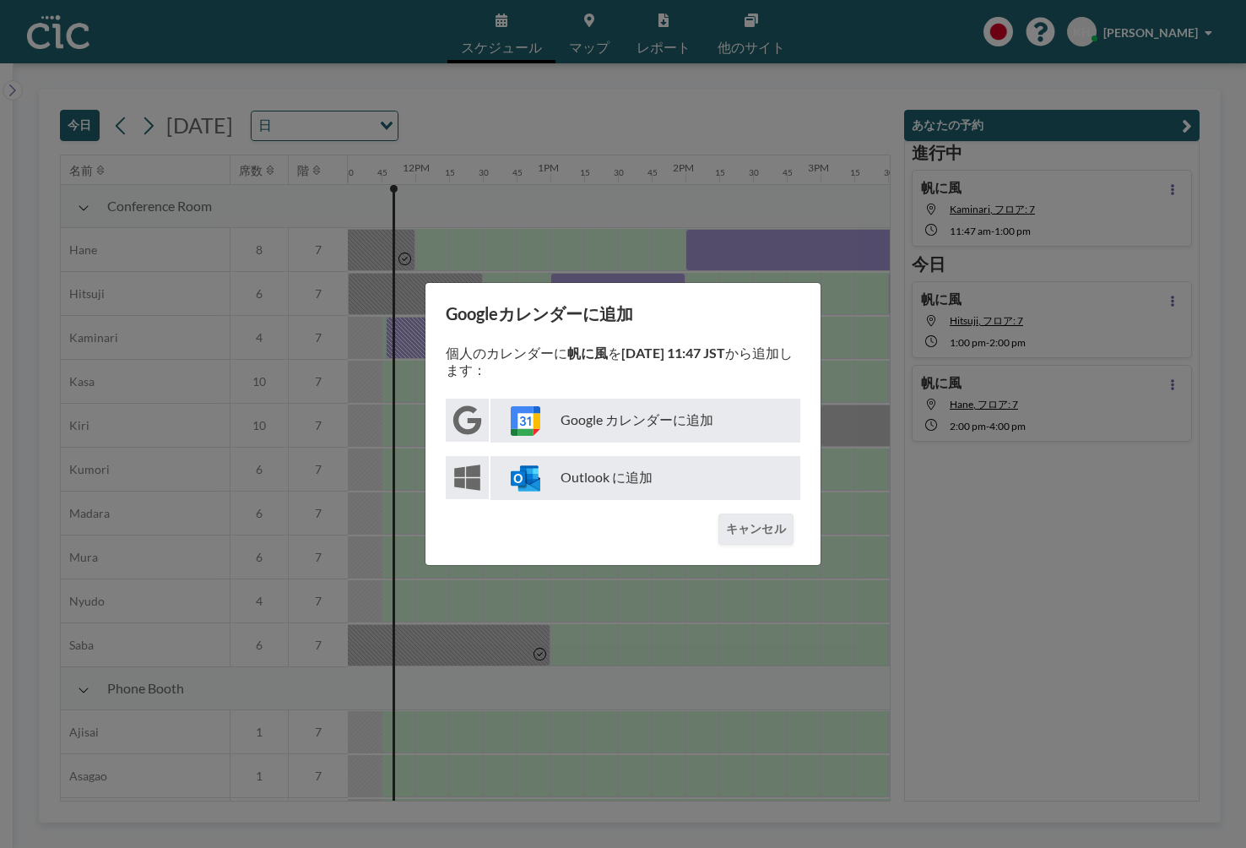
click at [705, 409] on p "Google カレンダーに追加" at bounding box center [646, 421] width 310 height 44
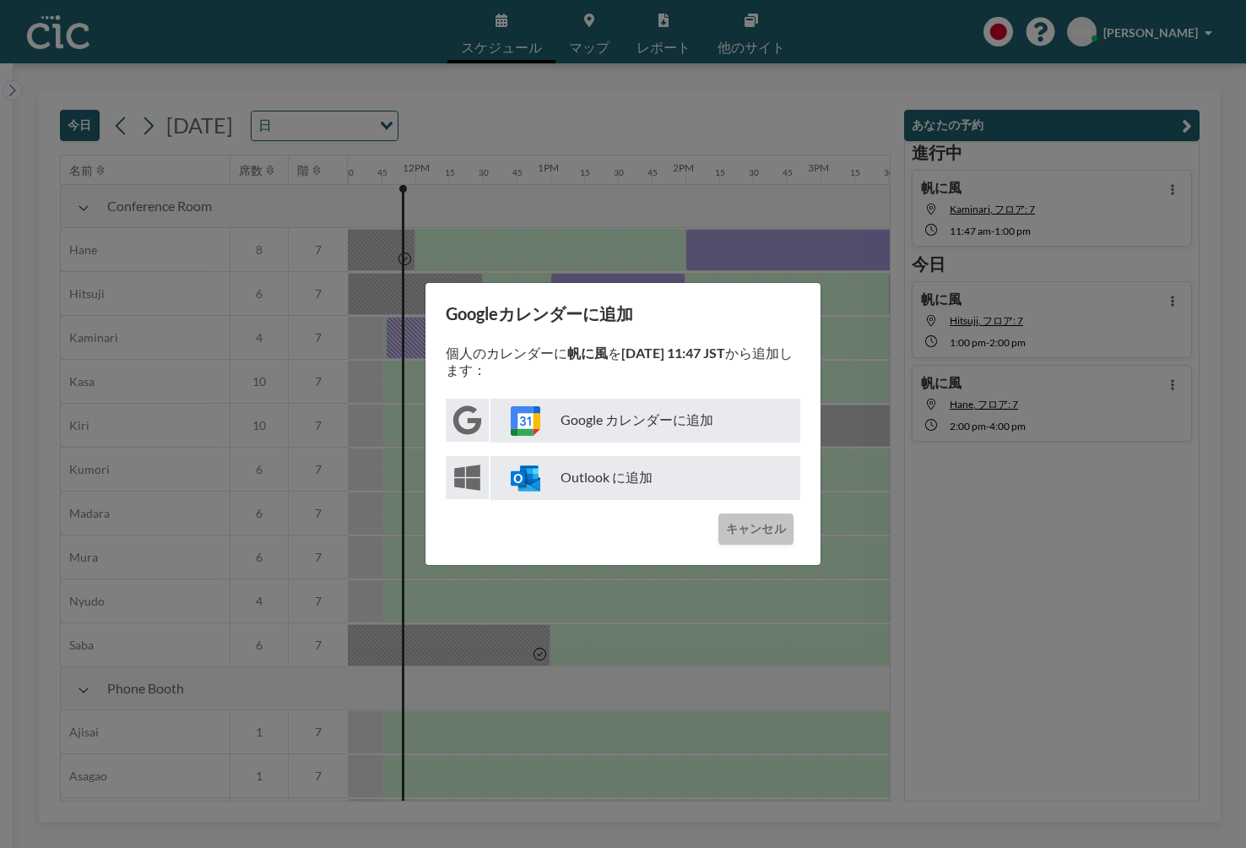
click at [759, 536] on button "キャンセル" at bounding box center [756, 528] width 75 height 31
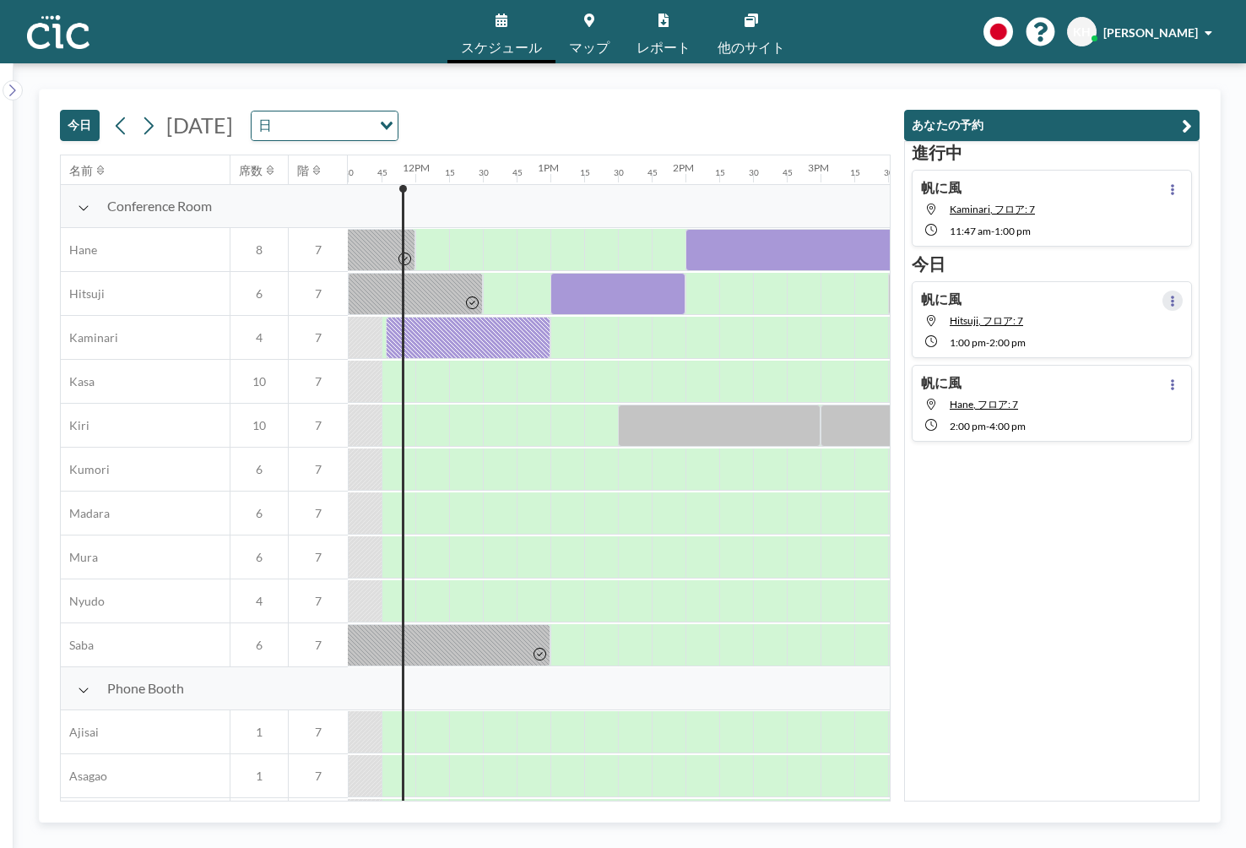
click at [1175, 300] on icon at bounding box center [1173, 301] width 7 height 11
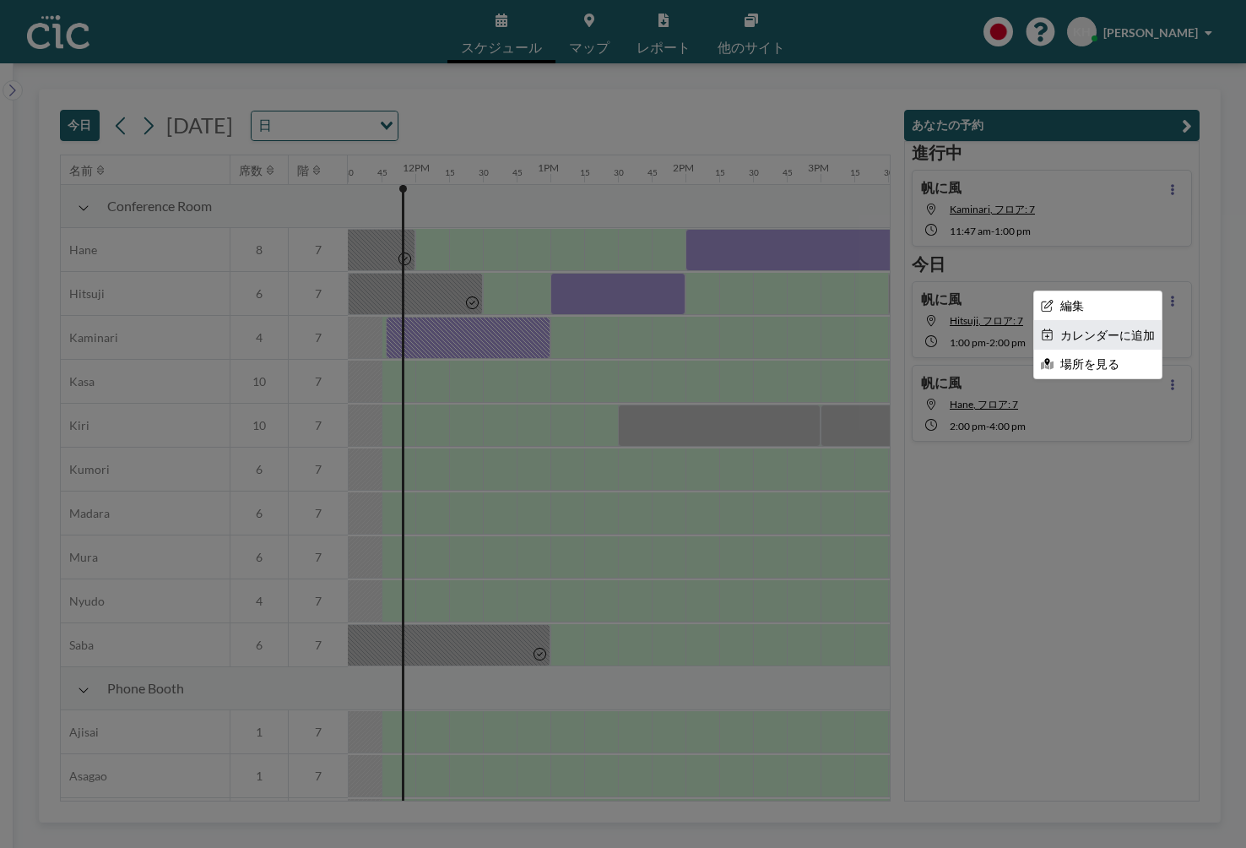
click at [1121, 335] on li "カレンダーに追加" at bounding box center [1098, 335] width 128 height 29
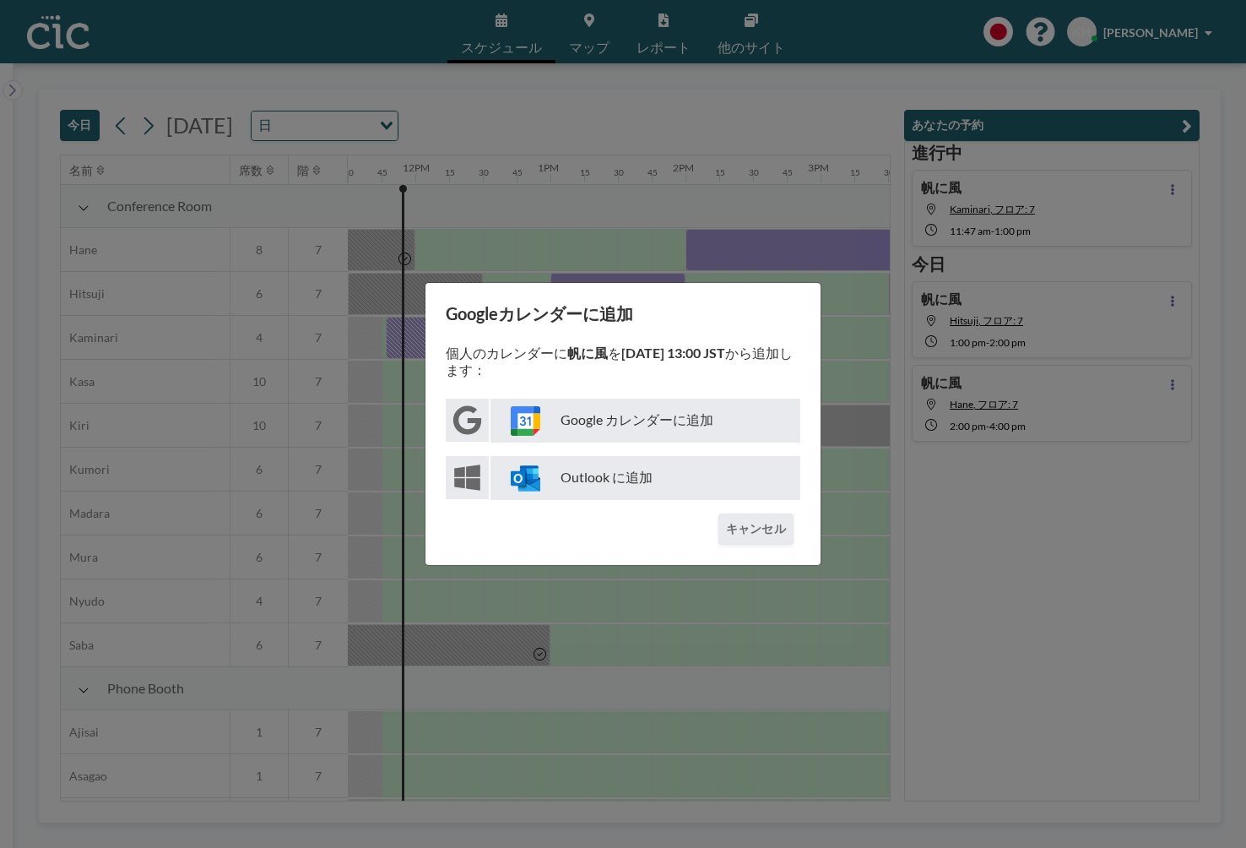
click at [597, 426] on p "Google カレンダーに追加" at bounding box center [646, 421] width 310 height 44
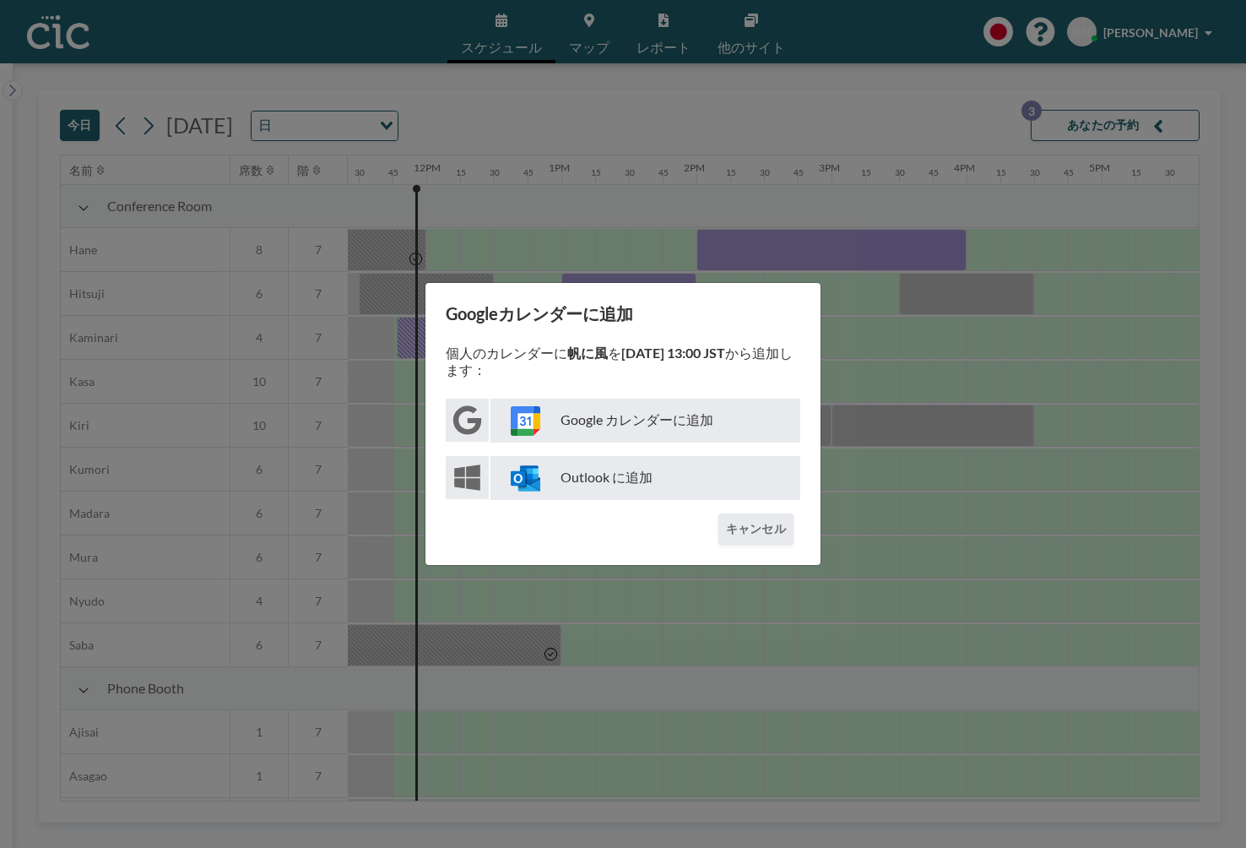
scroll to position [0, 1554]
click at [567, 411] on p "Google カレンダーに追加" at bounding box center [646, 421] width 310 height 44
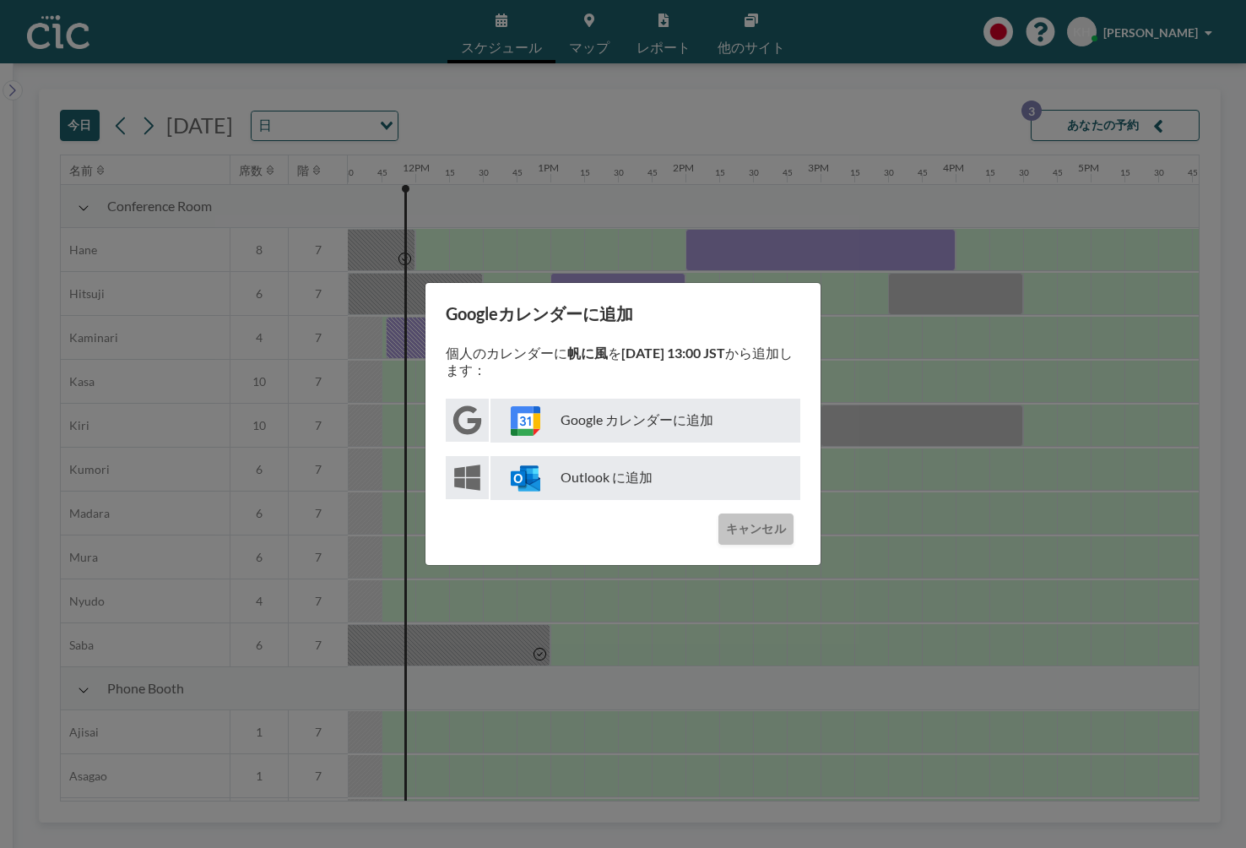
click at [753, 524] on button "キャンセル" at bounding box center [756, 528] width 75 height 31
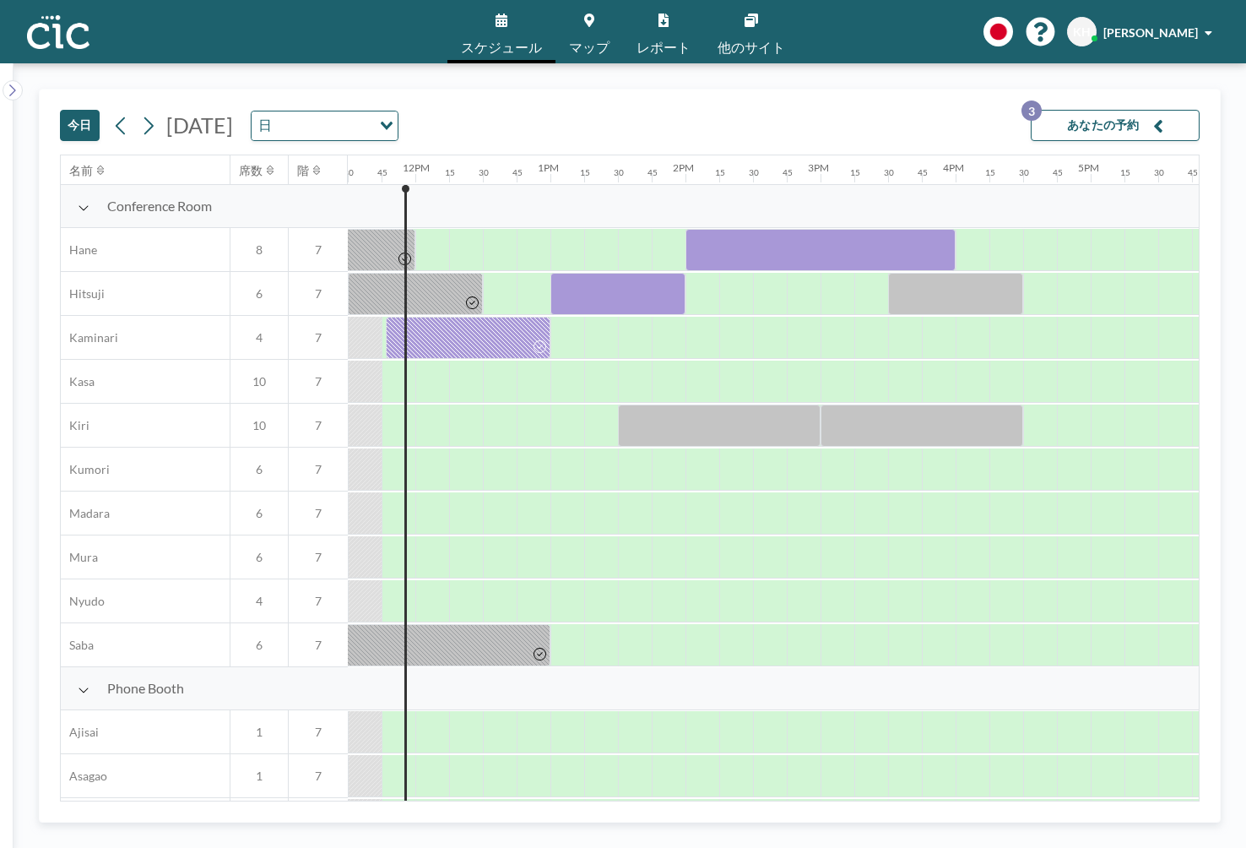
click at [1109, 120] on button "あなたの予約 3" at bounding box center [1115, 125] width 169 height 31
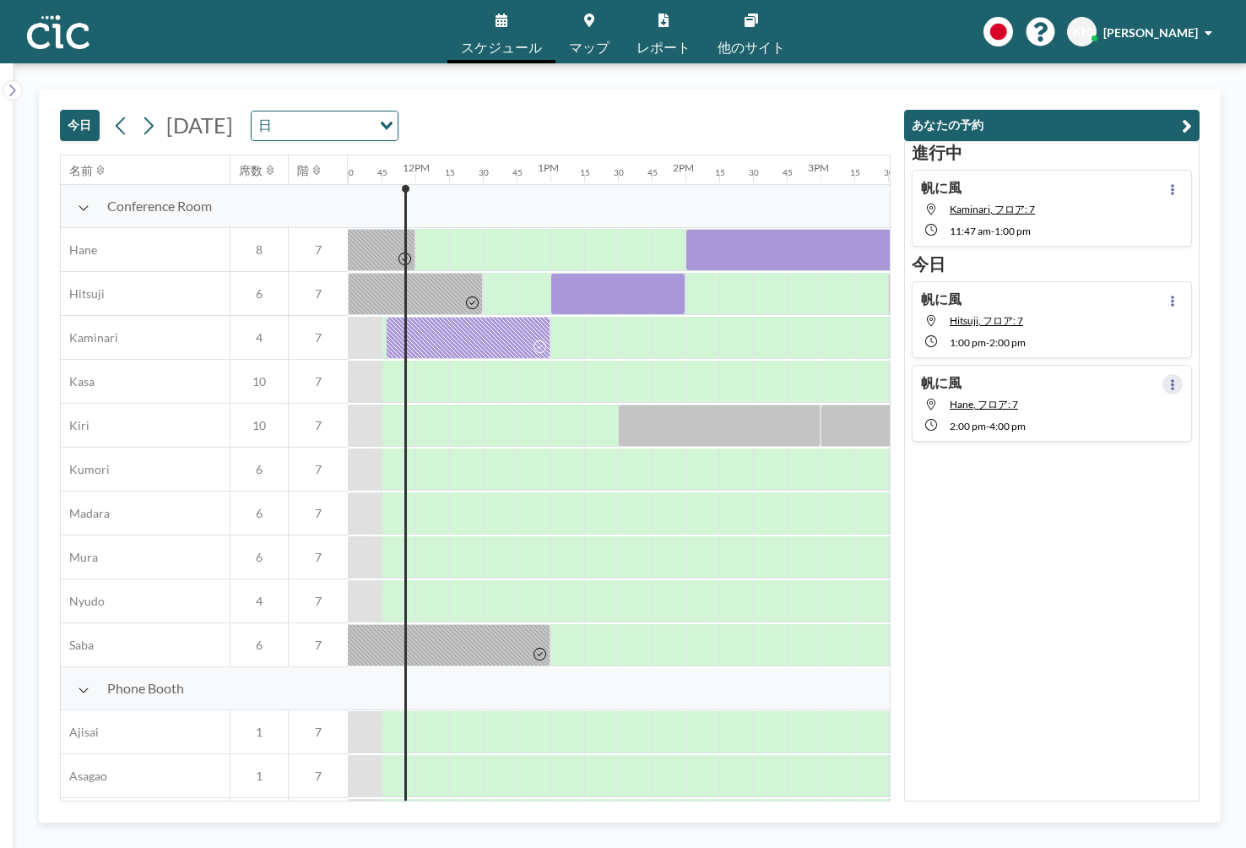
click at [1174, 388] on icon at bounding box center [1173, 384] width 7 height 11
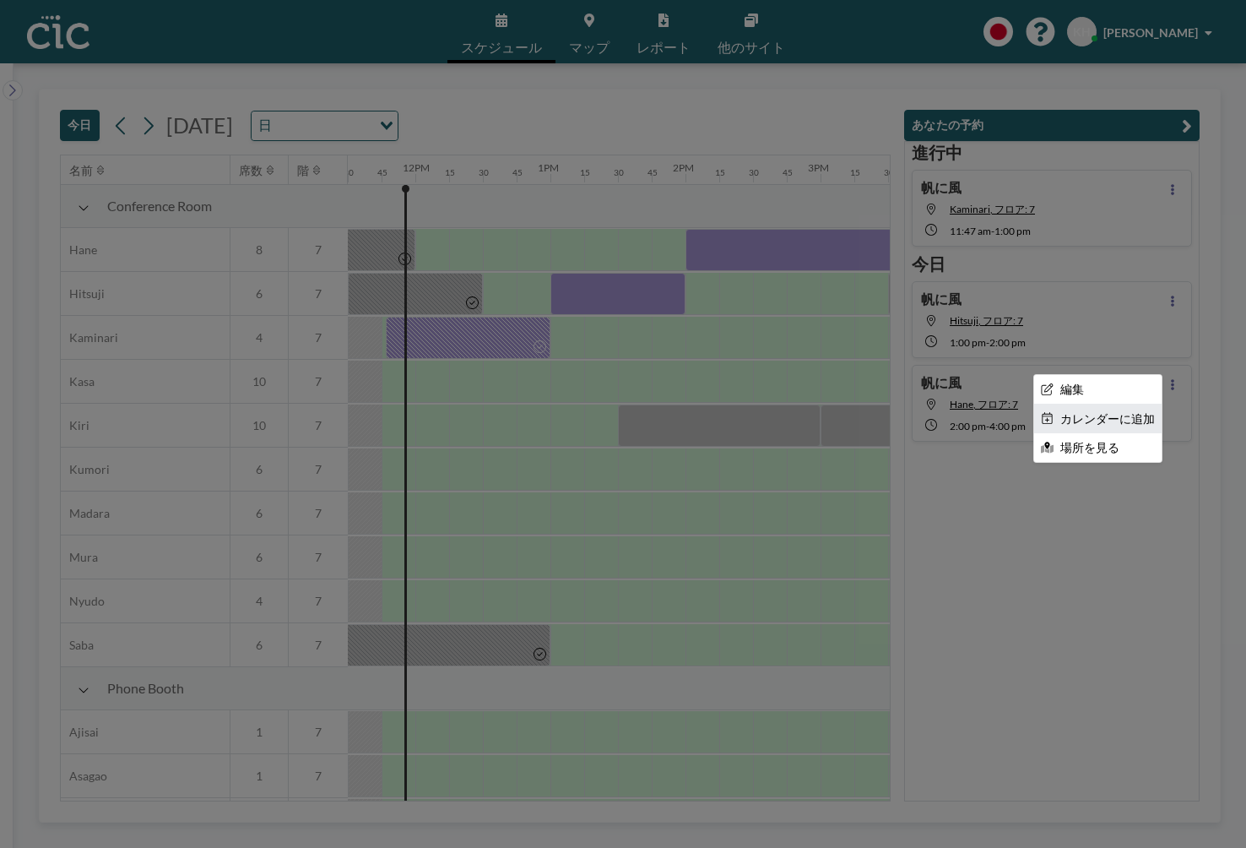
click at [1131, 410] on li "カレンダーに追加" at bounding box center [1098, 418] width 128 height 29
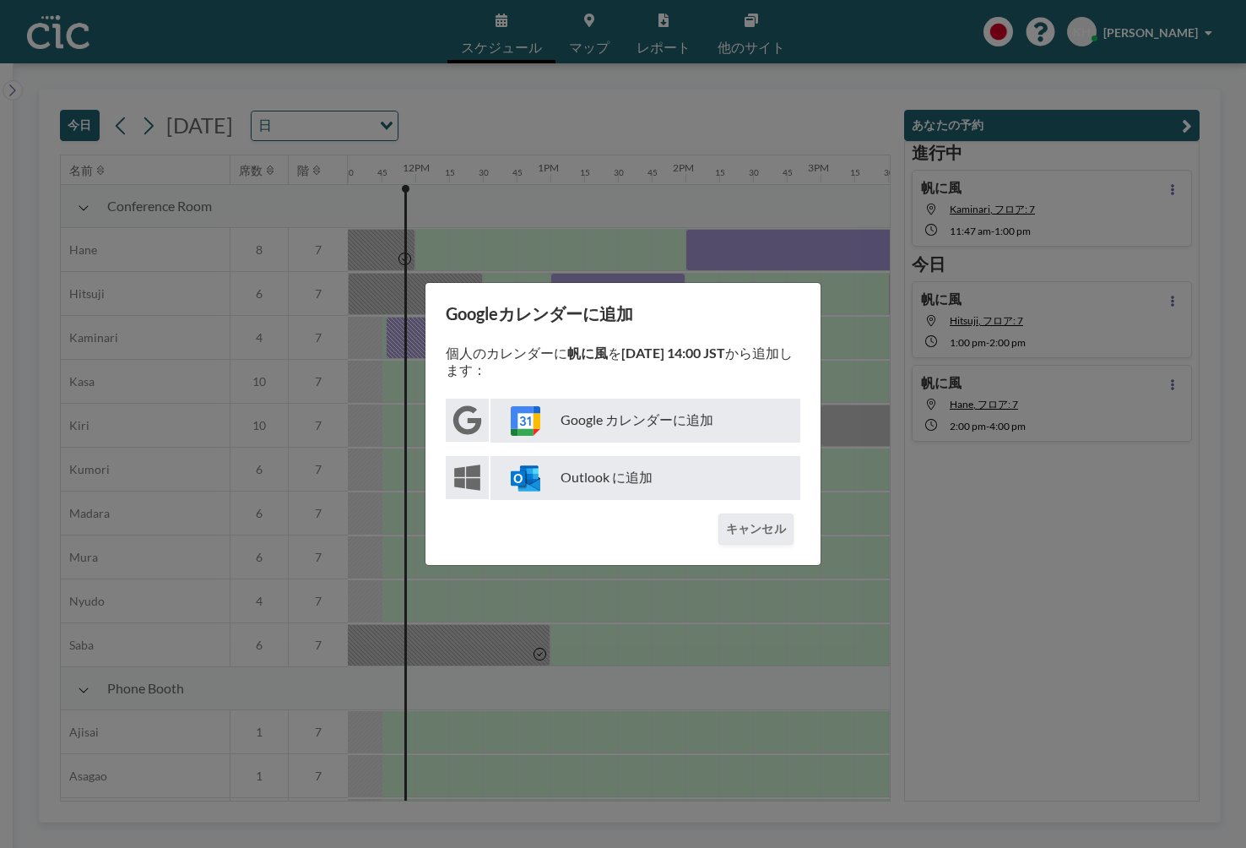
click at [676, 413] on p "Google カレンダーに追加" at bounding box center [646, 421] width 310 height 44
